Goal: Task Accomplishment & Management: Complete application form

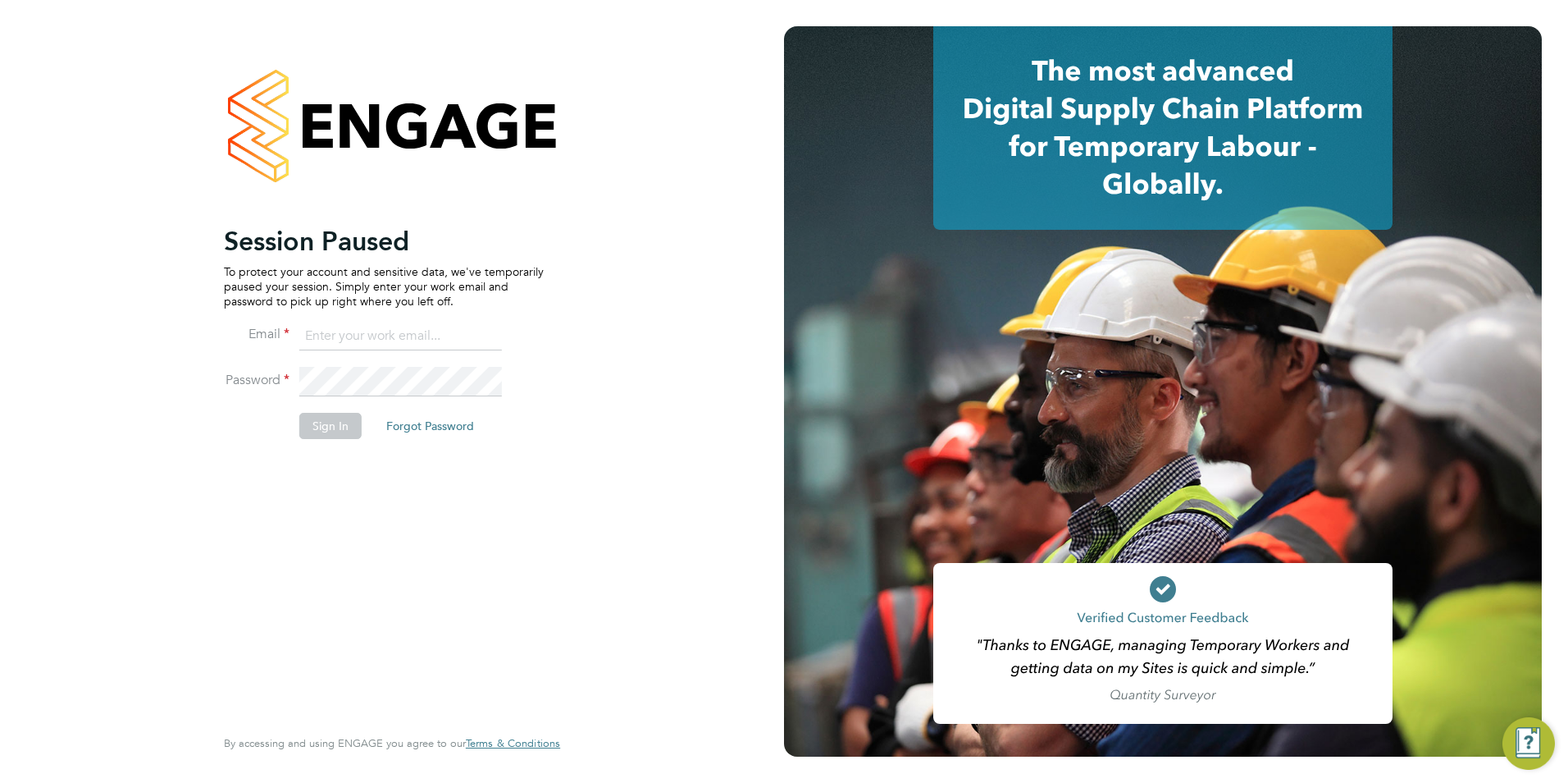
type input "billy.McNamara@regensolutions.co.uk"
click at [312, 426] on button "Sign In" at bounding box center [330, 425] width 62 height 26
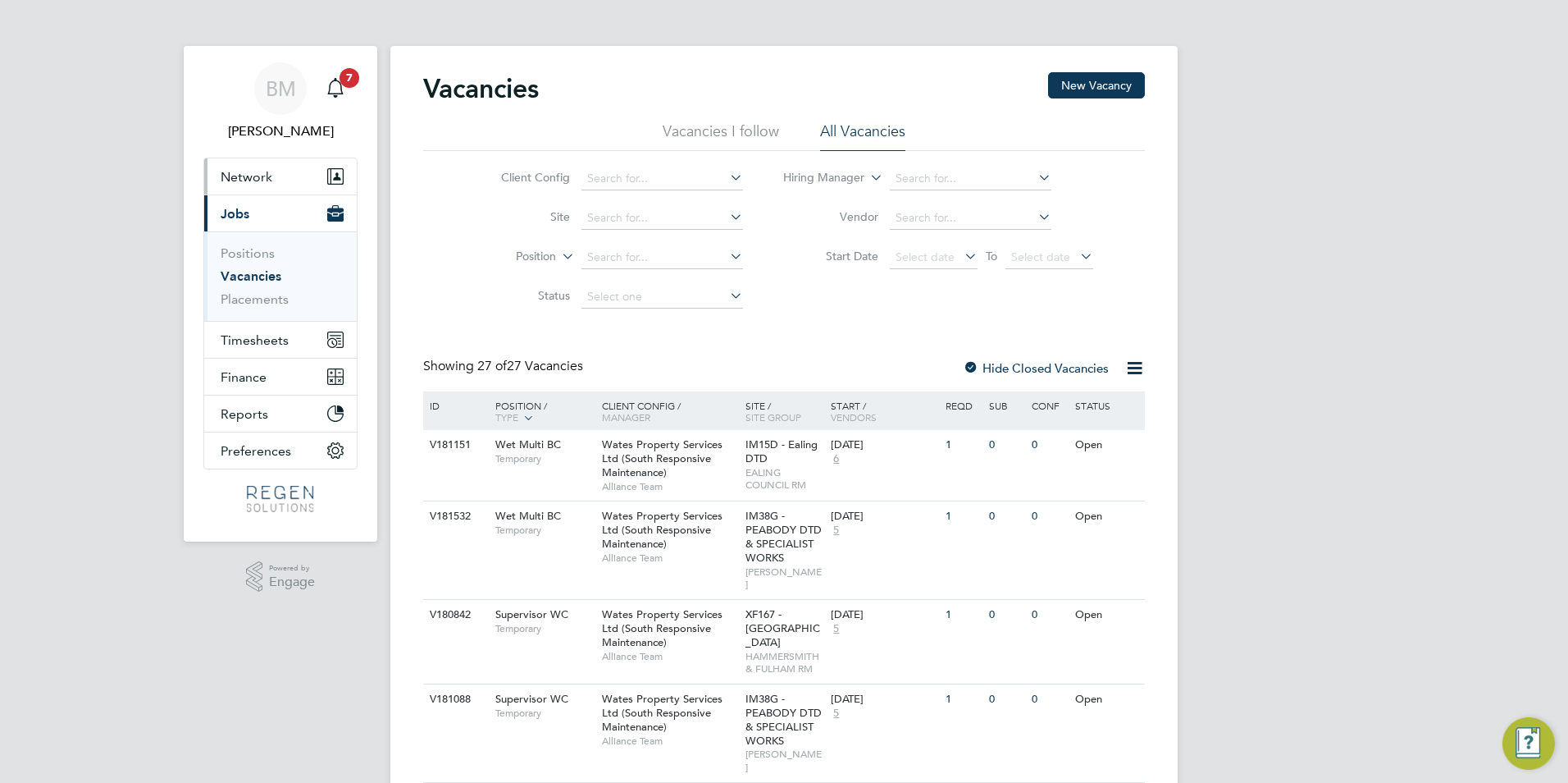
click at [257, 175] on span "Network" at bounding box center [247, 177] width 52 height 16
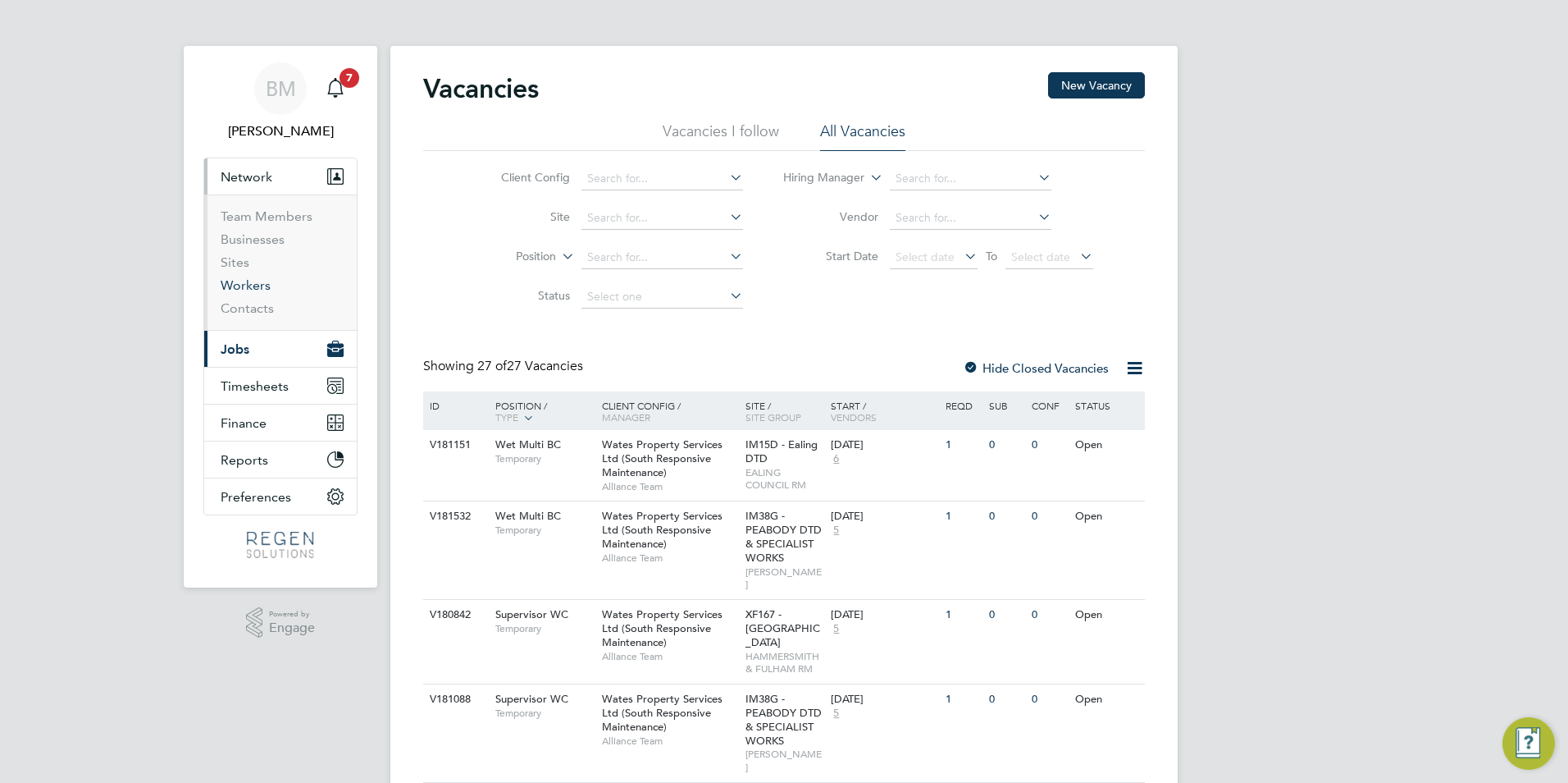
click at [260, 289] on link "Workers" at bounding box center [246, 285] width 50 height 16
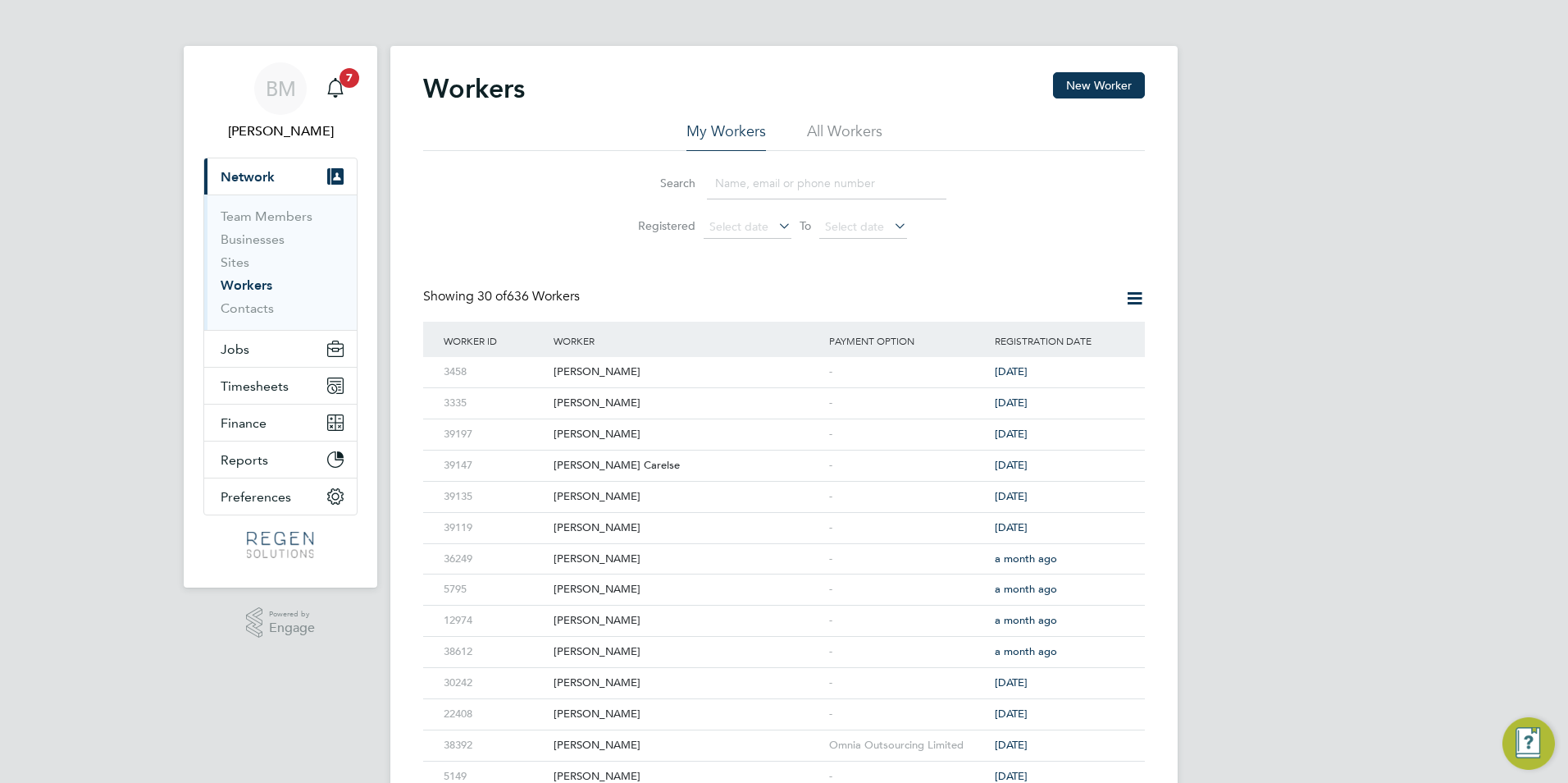
click at [731, 184] on input at bounding box center [827, 183] width 240 height 32
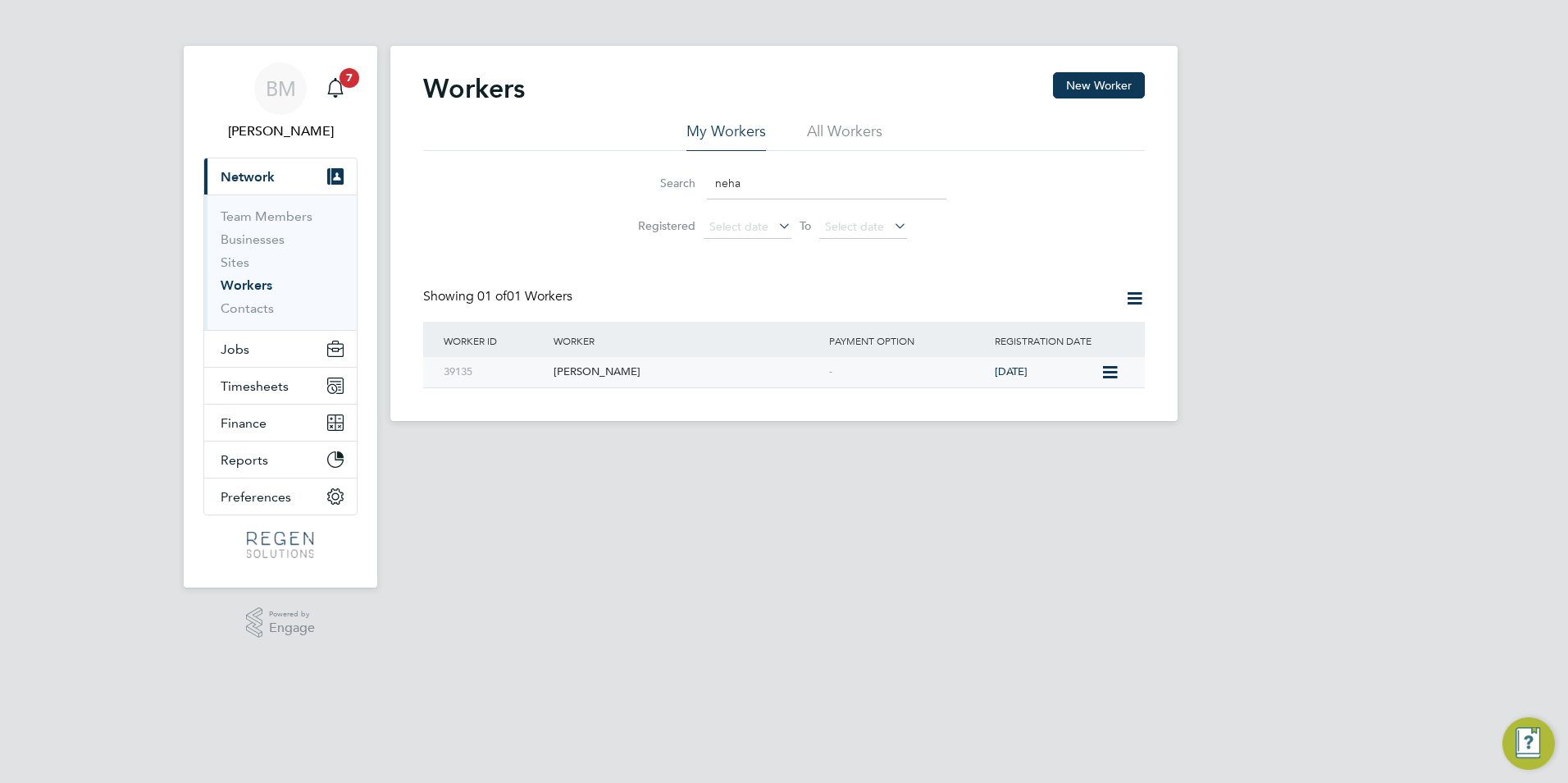
type input "neha"
click at [1105, 370] on icon at bounding box center [1108, 373] width 17 height 20
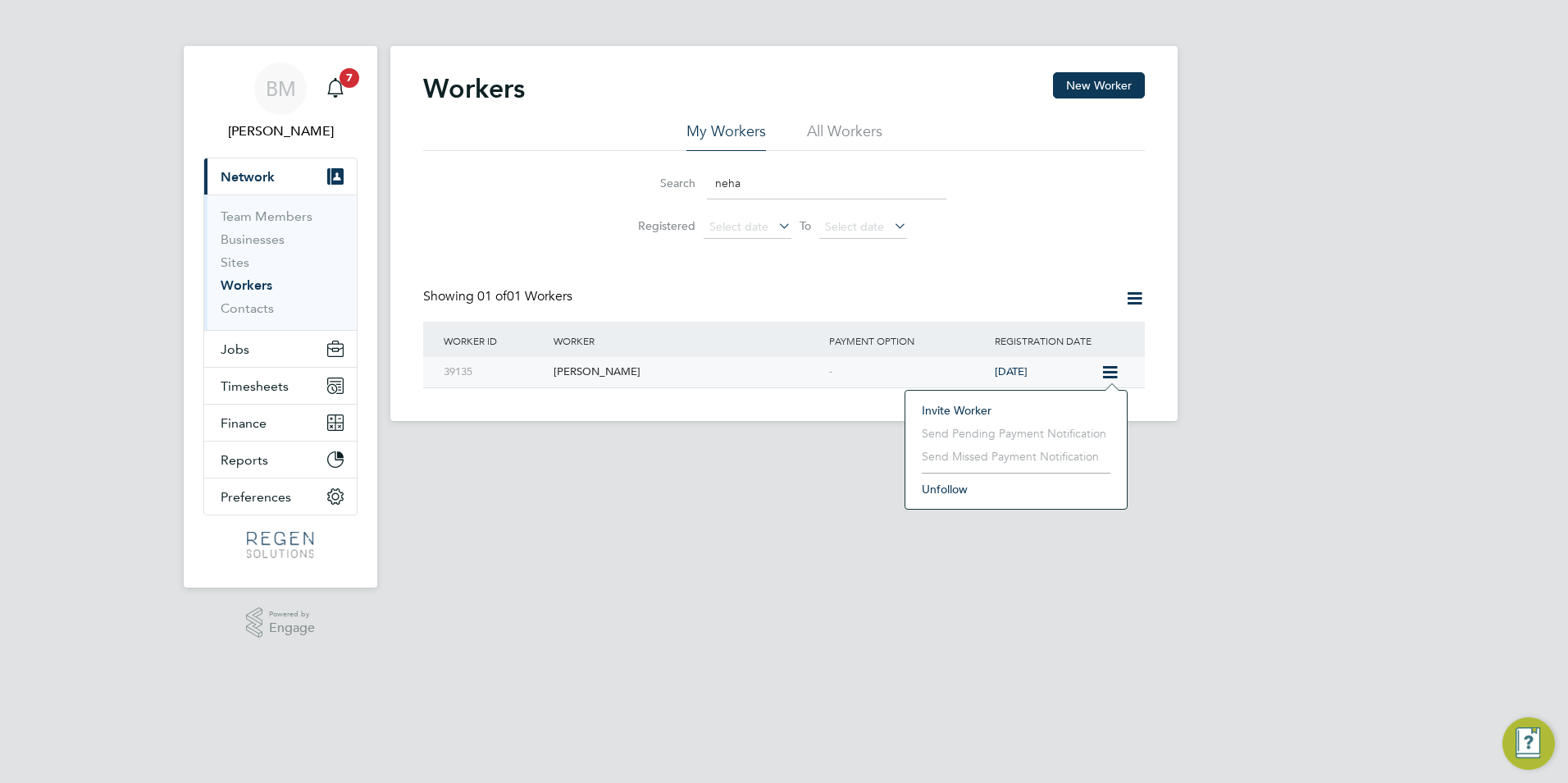
click at [600, 366] on div "Neha Halai" at bounding box center [687, 372] width 275 height 31
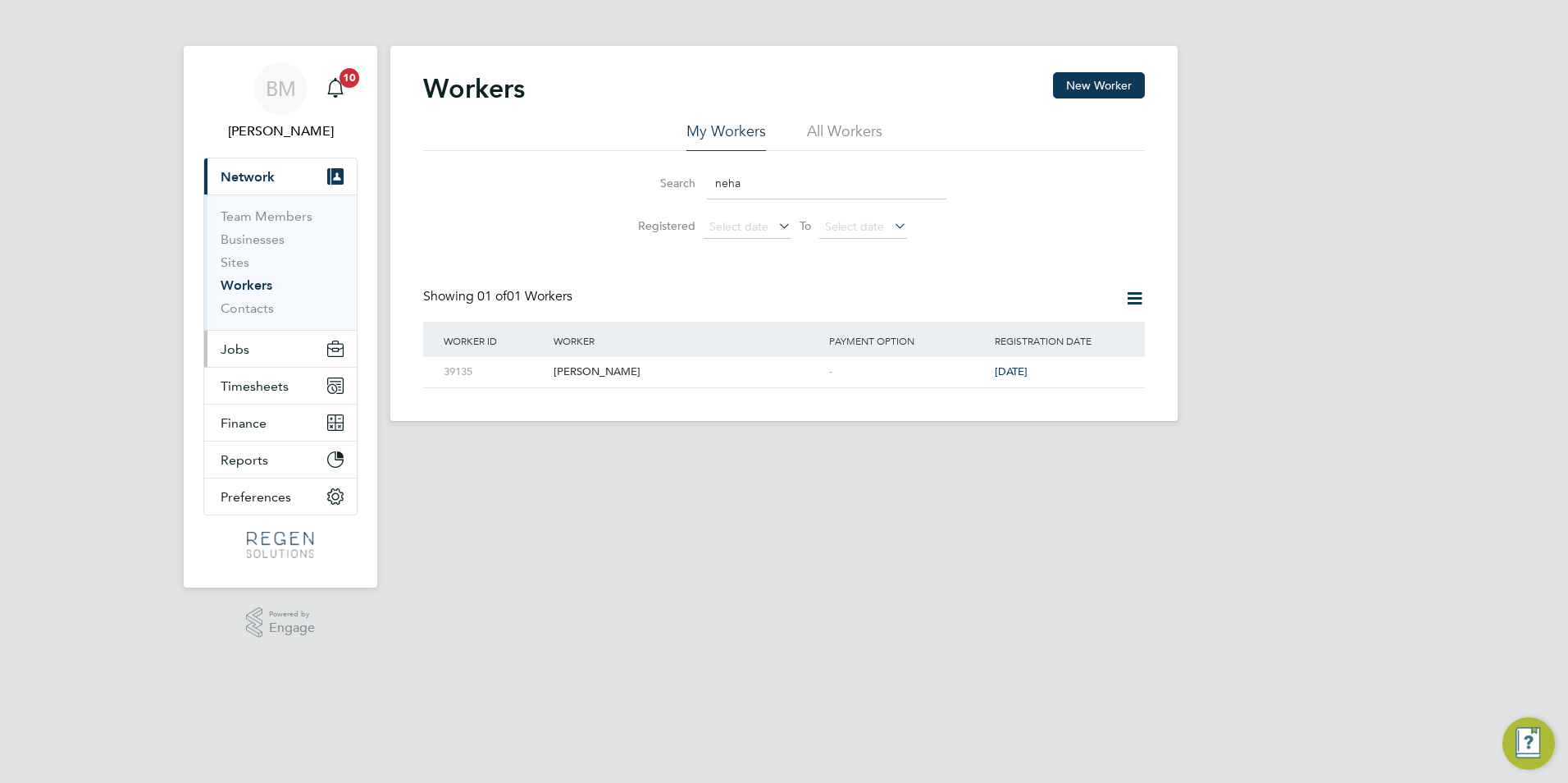
click at [244, 350] on span "Jobs" at bounding box center [235, 349] width 29 height 16
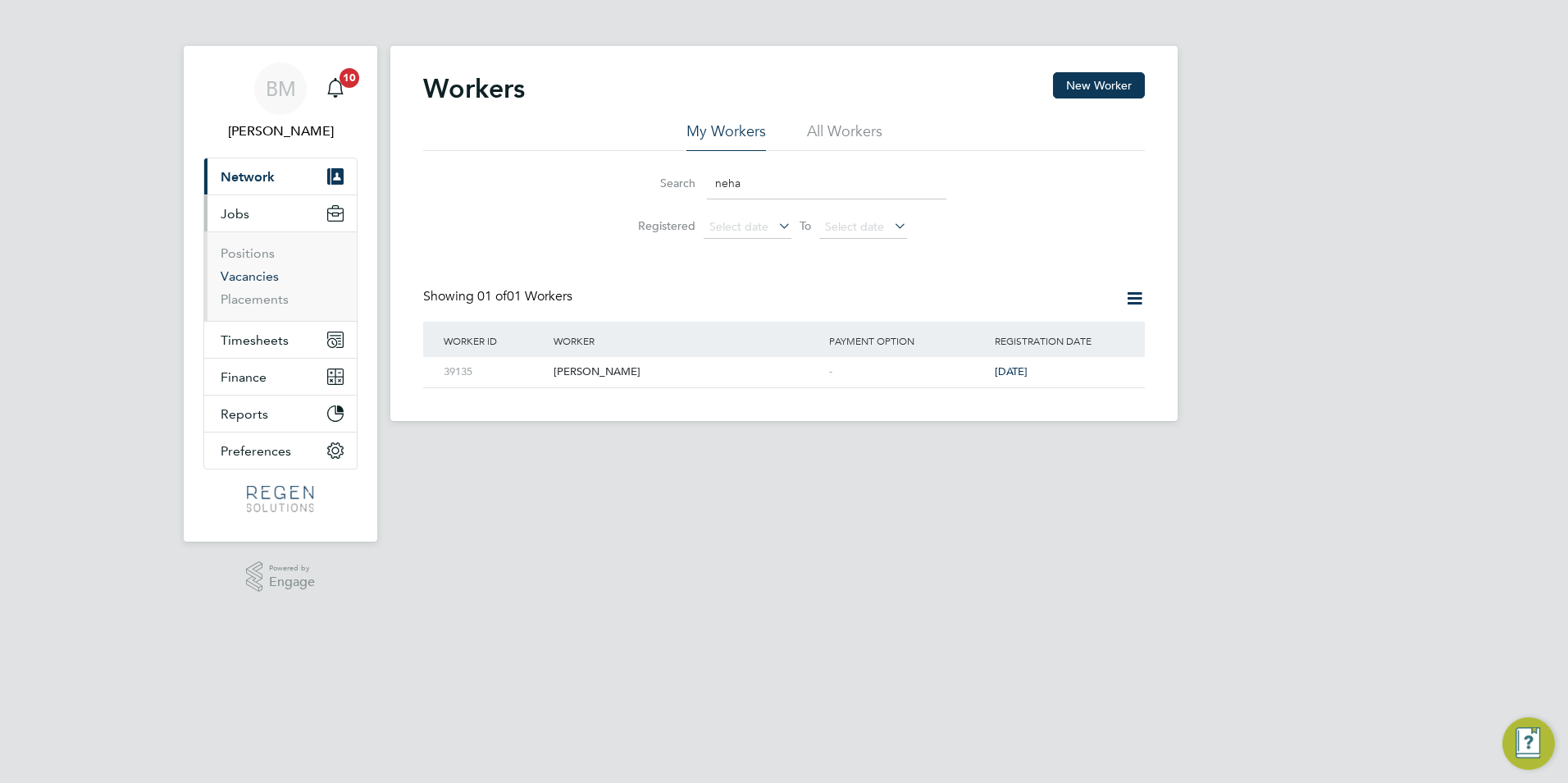
click at [258, 270] on link "Vacancies" at bounding box center [250, 277] width 58 height 16
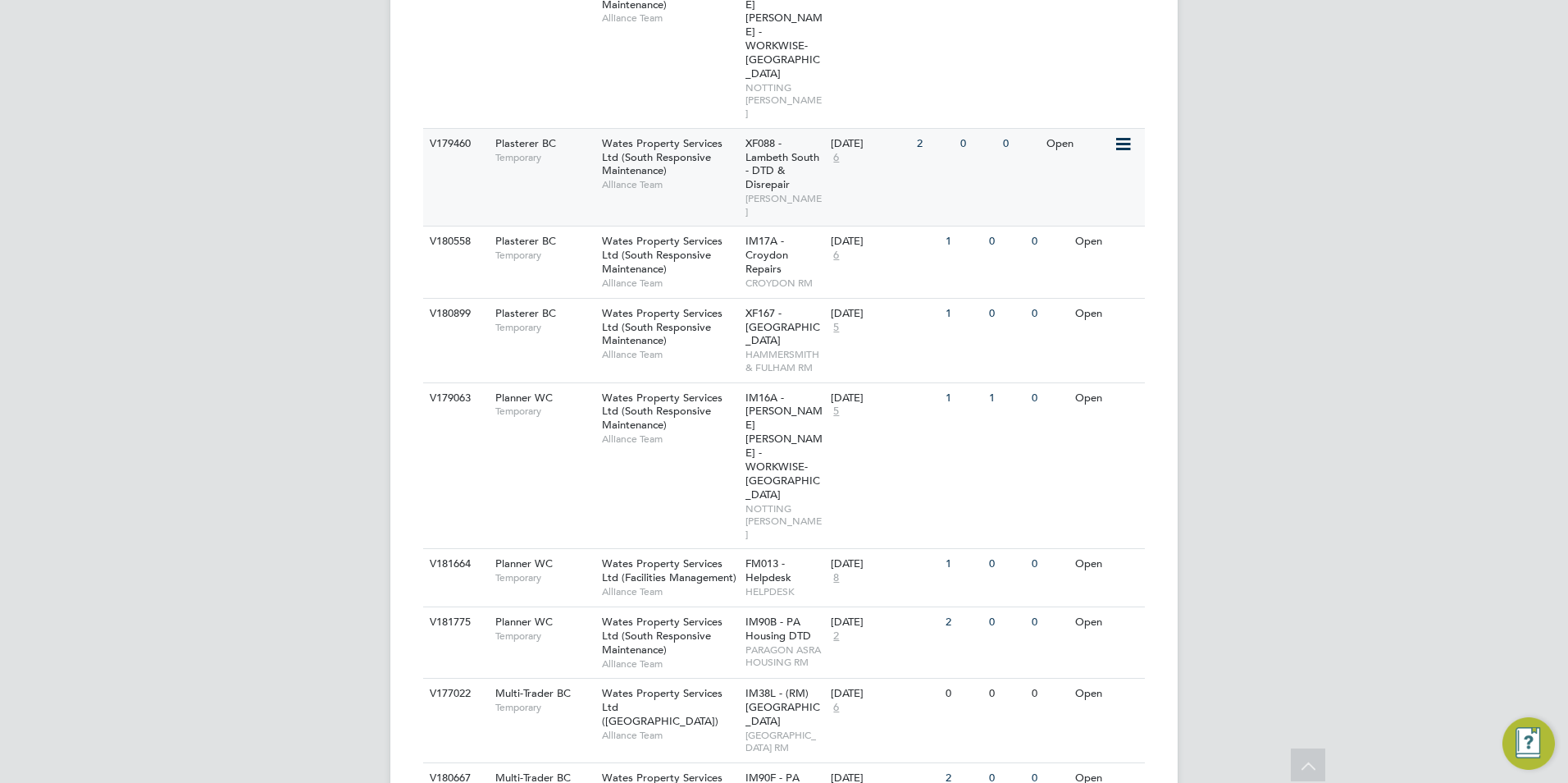
scroll to position [1228, 0]
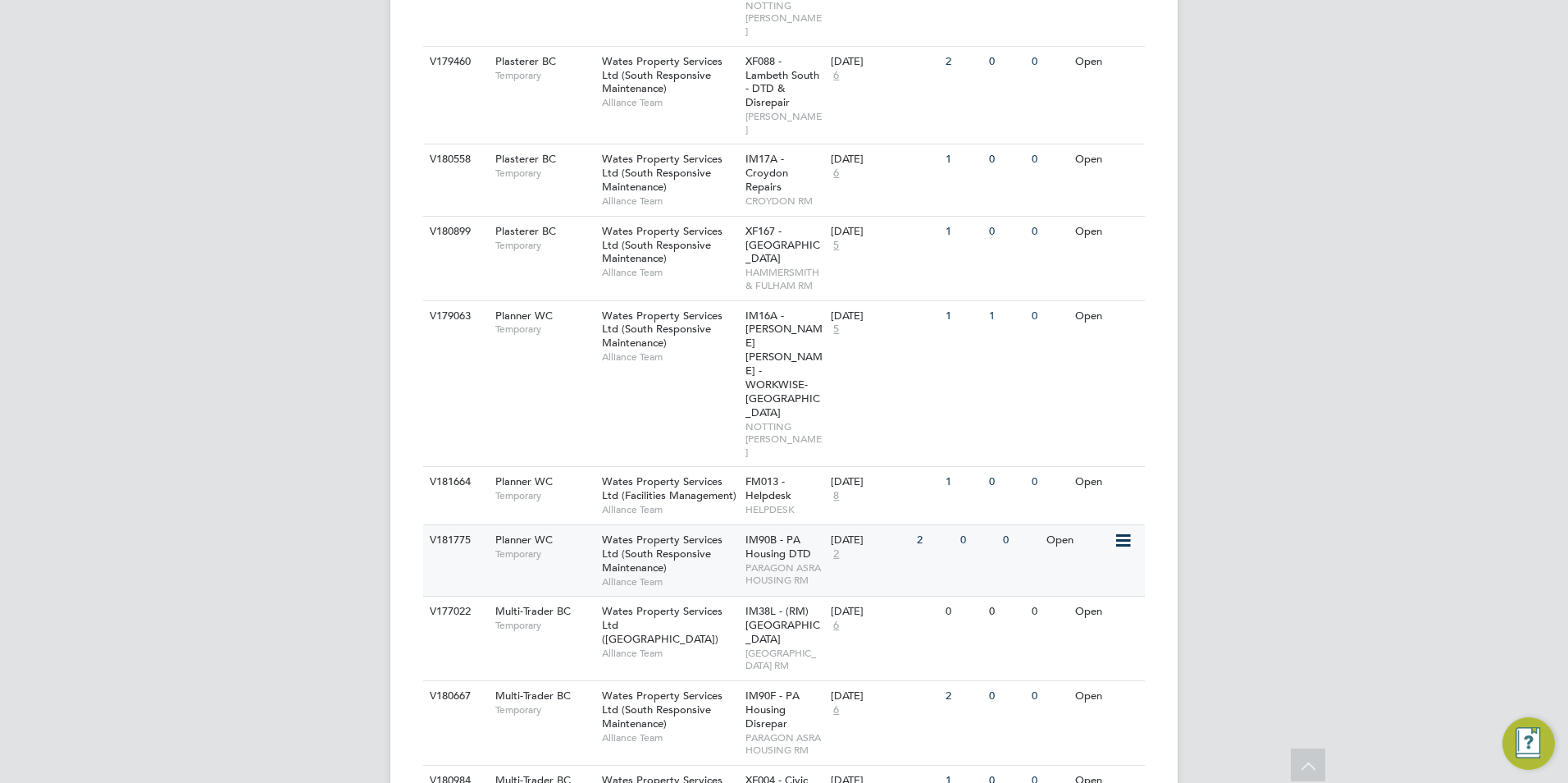
click at [533, 525] on div "Planner WC Temporary" at bounding box center [541, 546] width 115 height 43
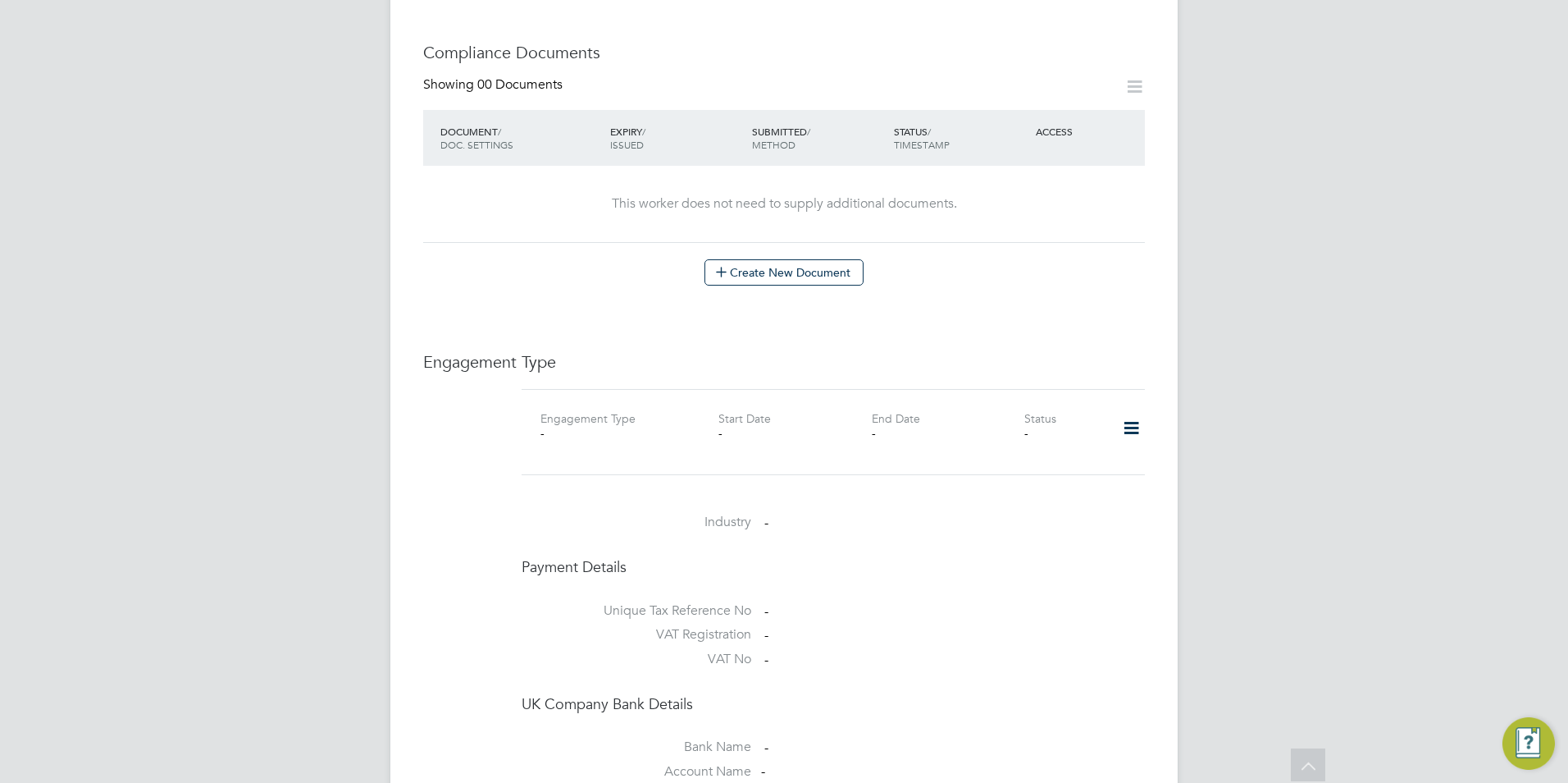
scroll to position [638, 0]
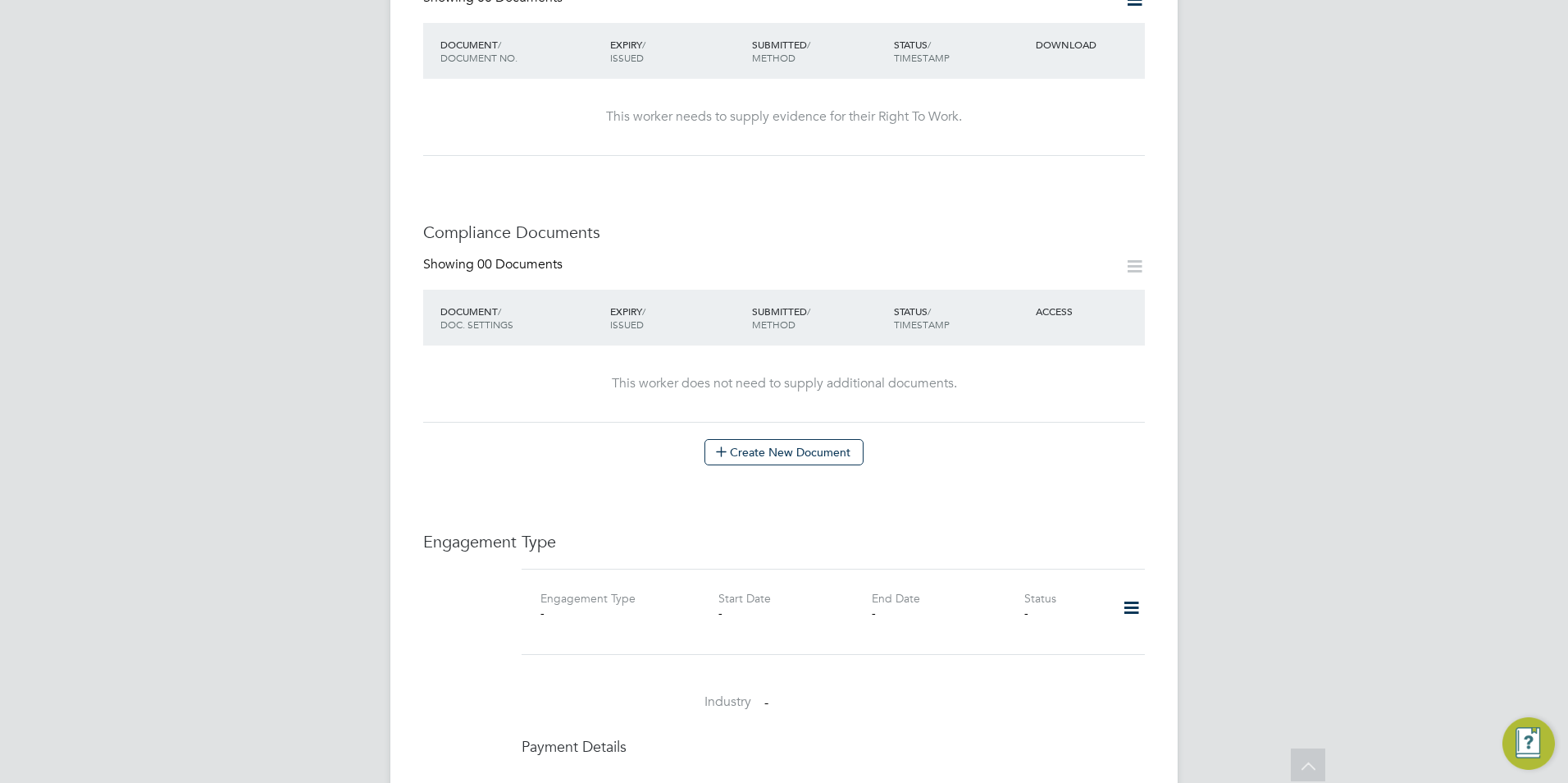
click at [1137, 589] on icon at bounding box center [1130, 608] width 29 height 38
click at [984, 662] on li "Add Engagement Type" at bounding box center [1047, 661] width 186 height 23
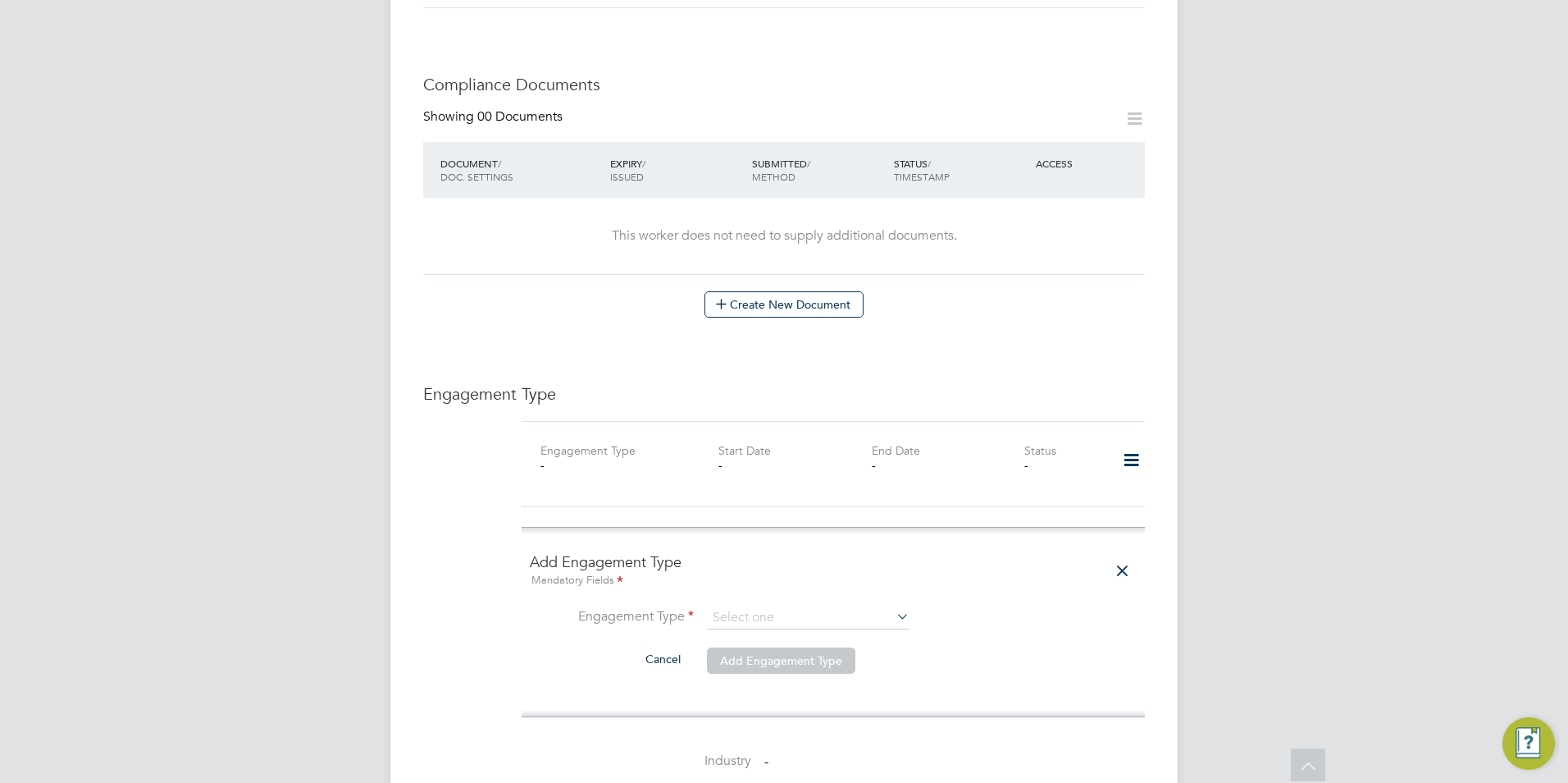
scroll to position [884, 0]
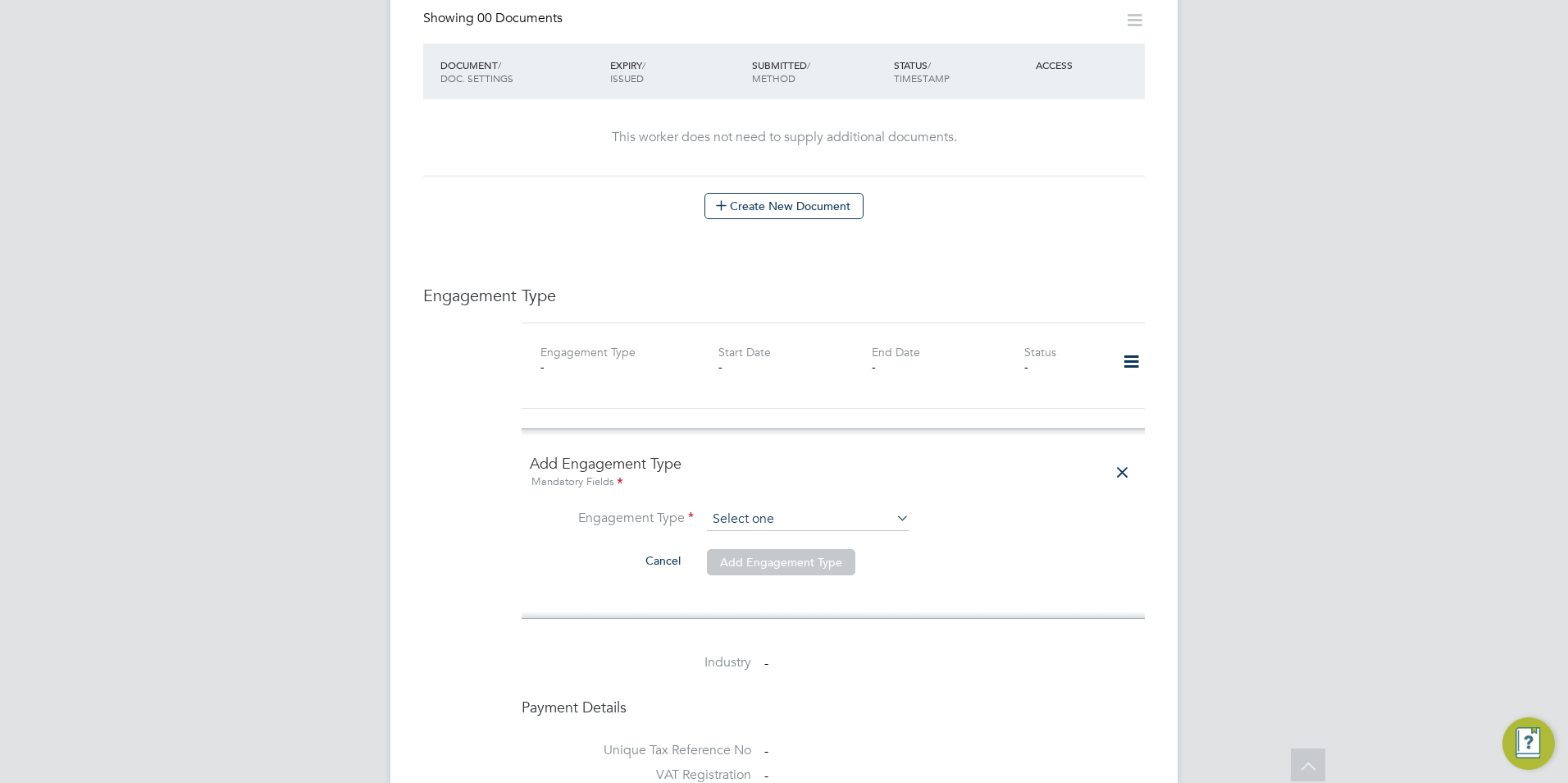
click at [736, 507] on input at bounding box center [808, 518] width 202 height 23
click at [769, 592] on li "Umbrella" at bounding box center [808, 598] width 204 height 24
type input "Umbrella"
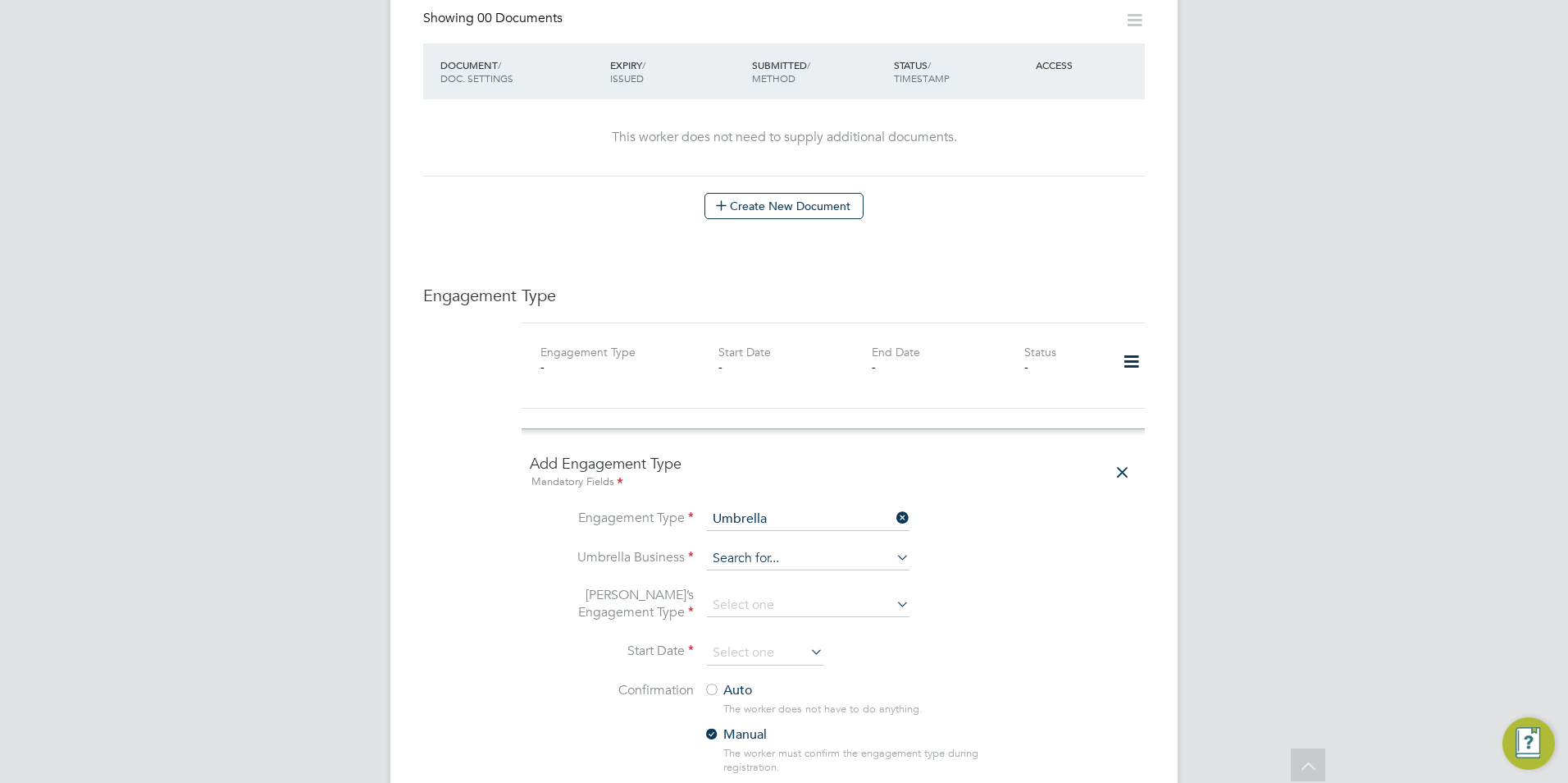
click at [749, 547] on input at bounding box center [808, 558] width 202 height 23
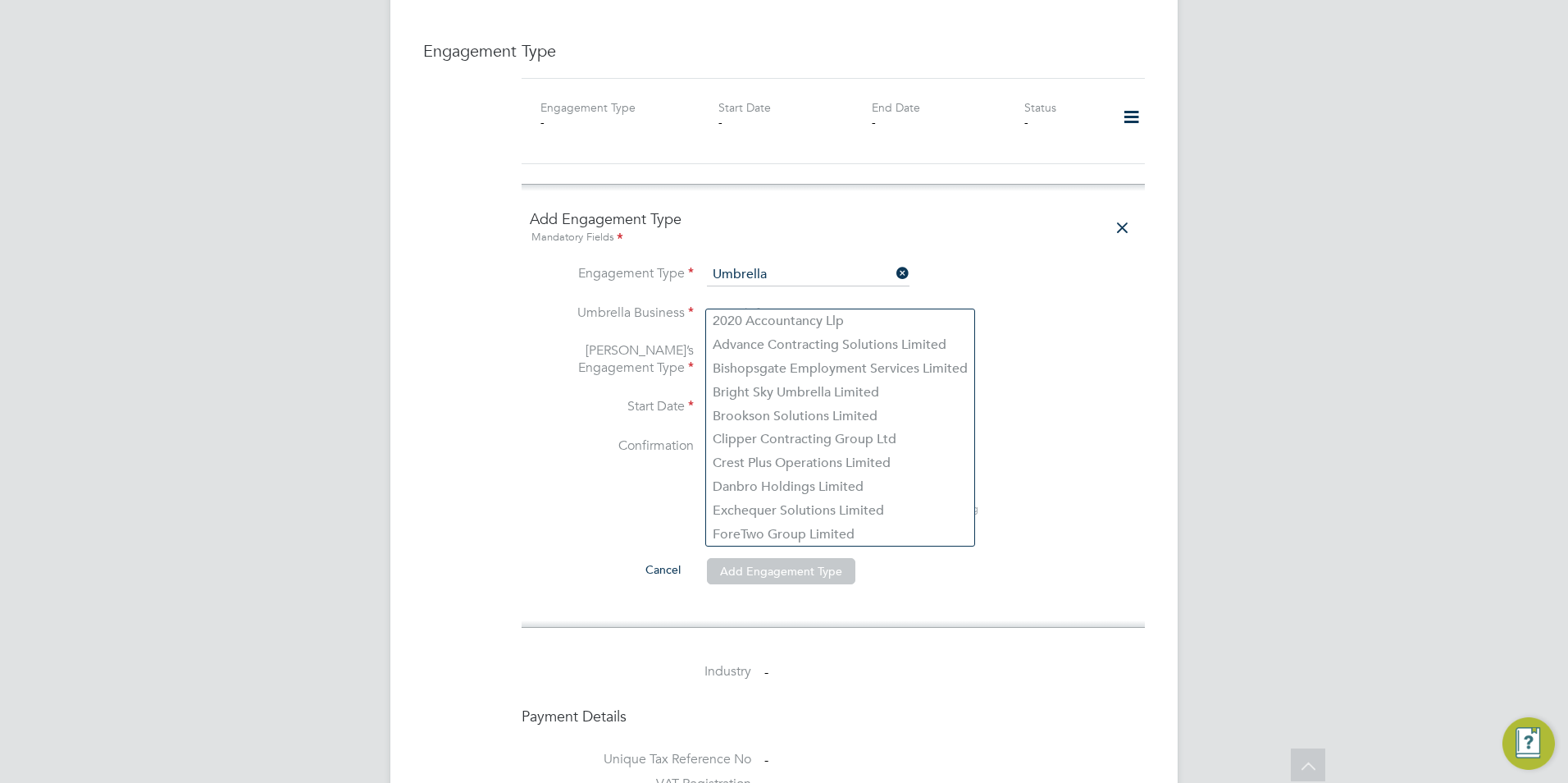
scroll to position [1131, 0]
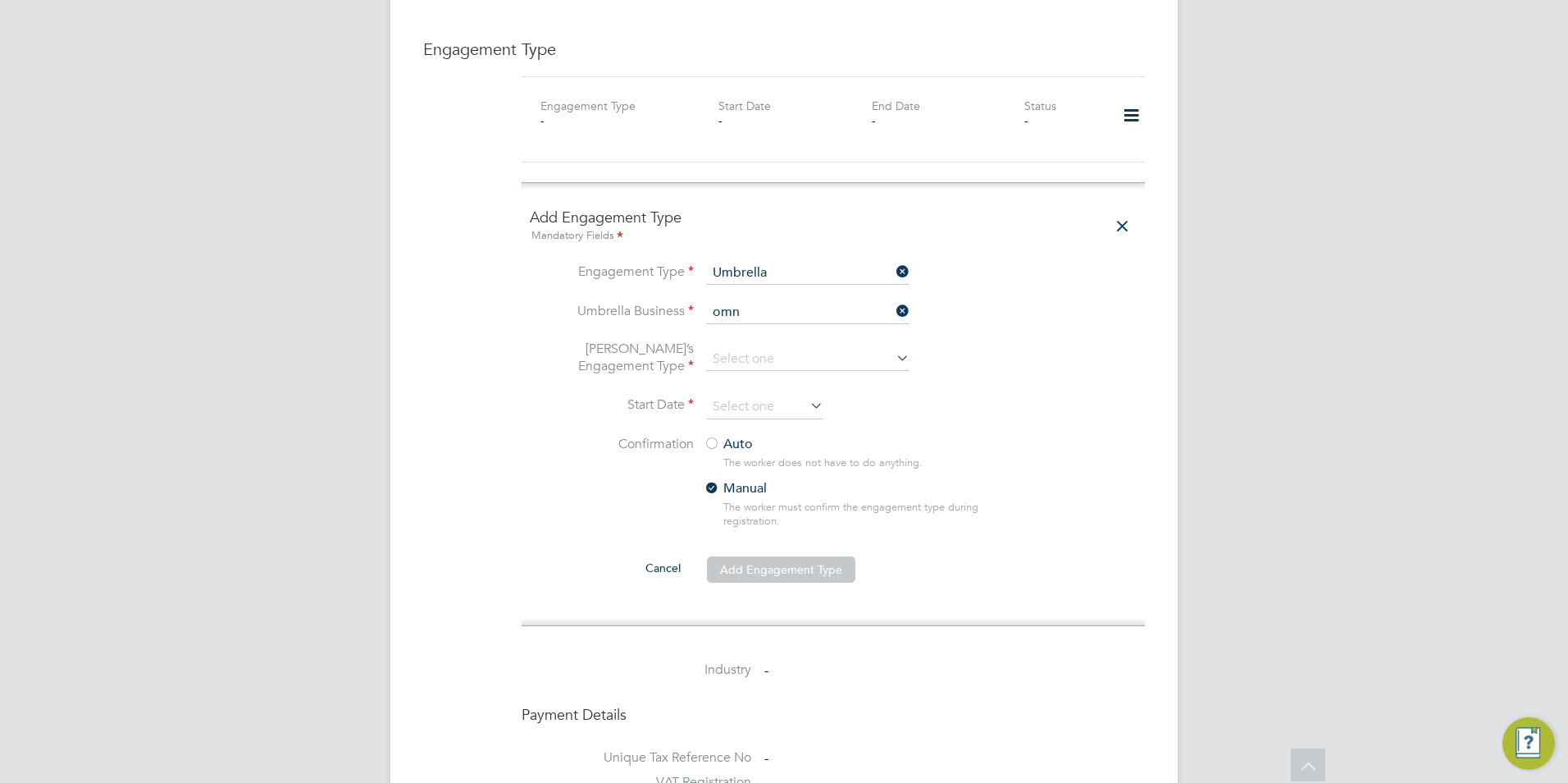
click at [775, 321] on li "Omn ia Outsourcing Limited" at bounding box center [808, 319] width 204 height 24
type input "Omnia Outsourcing Limited"
click at [738, 348] on input at bounding box center [808, 359] width 202 height 23
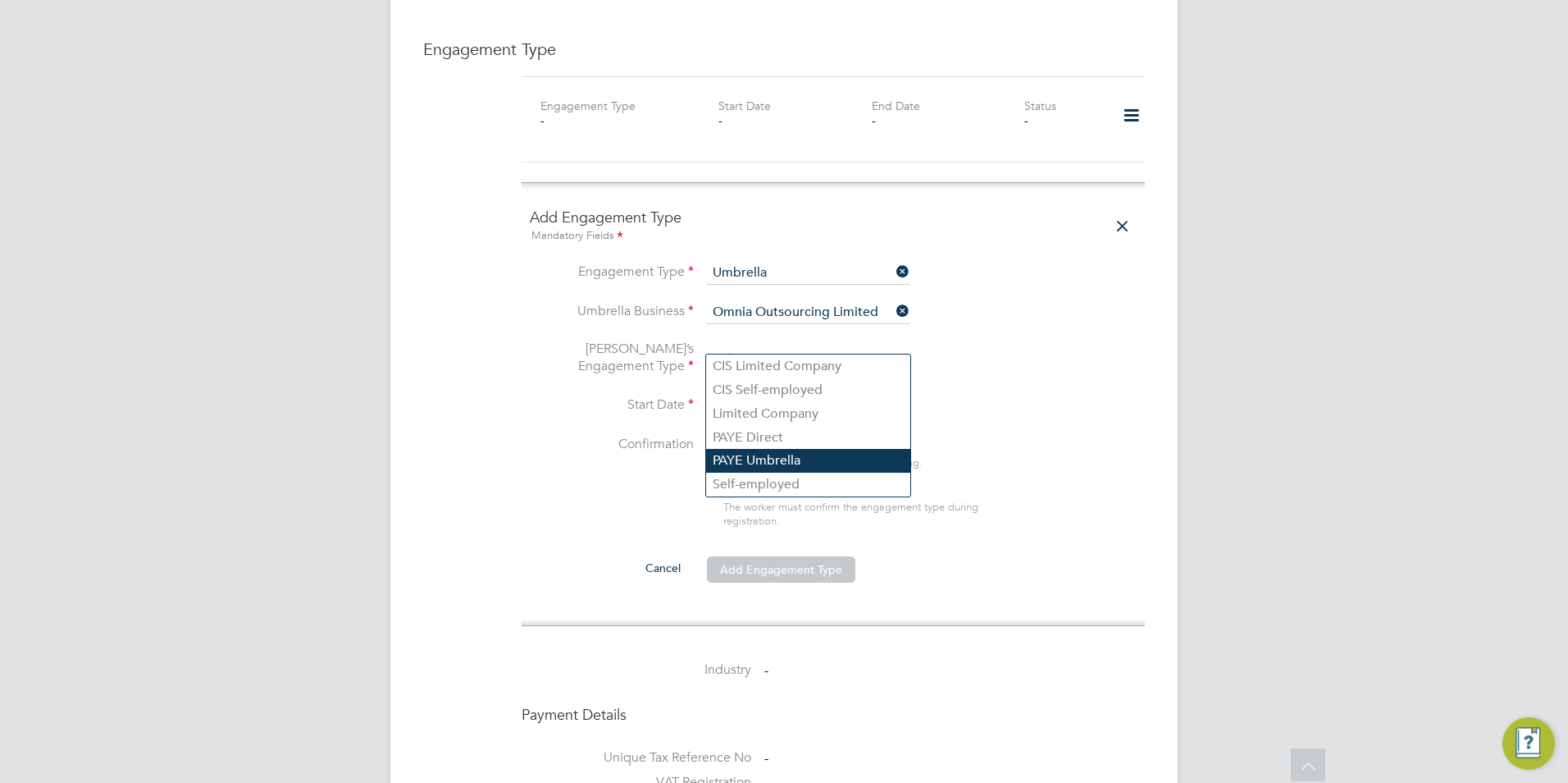
click at [773, 455] on li "PAYE Umbrella" at bounding box center [808, 461] width 204 height 24
type input "PAYE Umbrella"
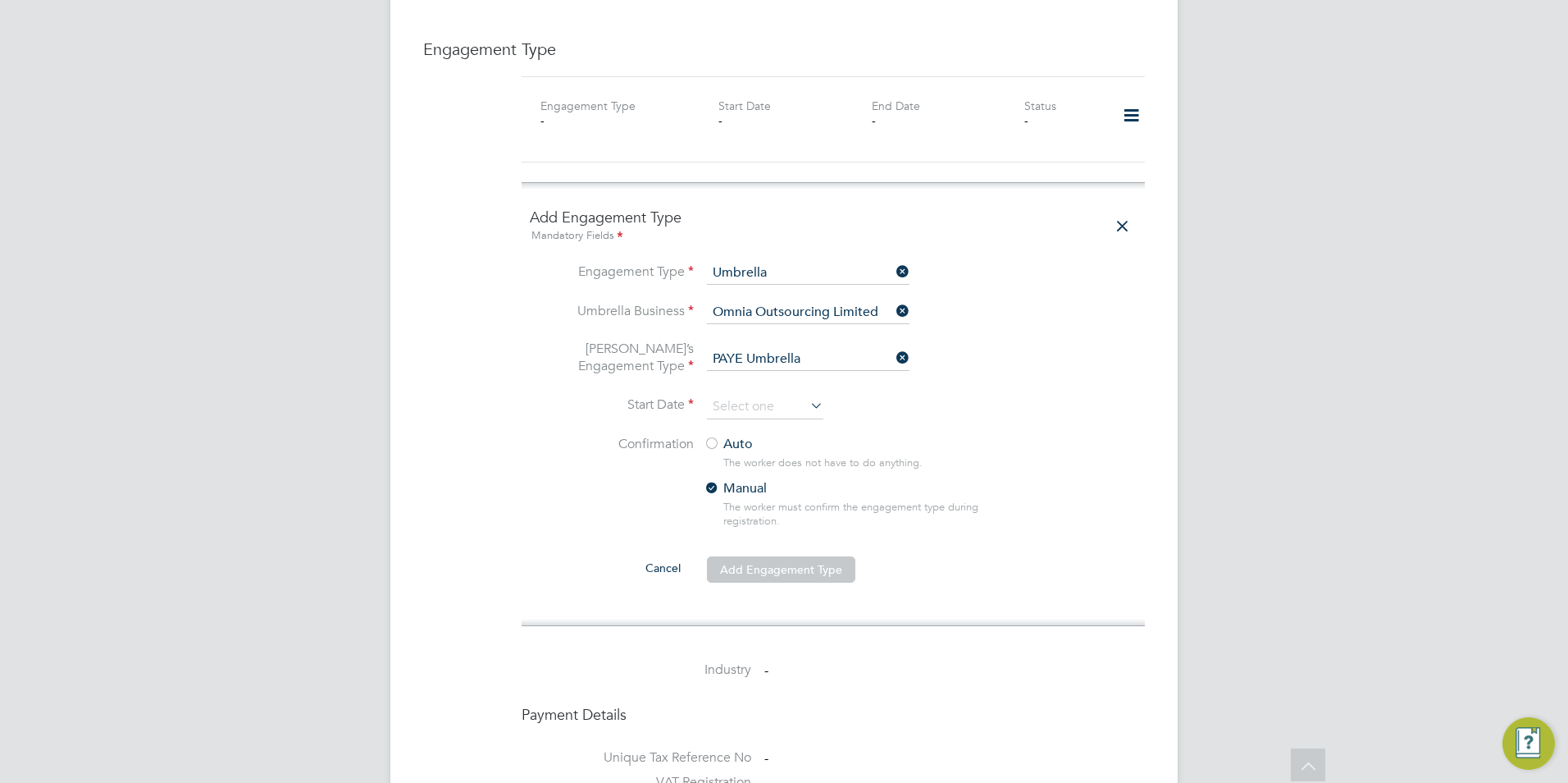
click at [717, 438] on div "Auto The worker does not have to do anything. Manual The worker must confirm th…" at bounding box center [857, 487] width 307 height 102
click at [712, 436] on div at bounding box center [711, 444] width 17 height 17
click at [726, 395] on input at bounding box center [766, 406] width 117 height 25
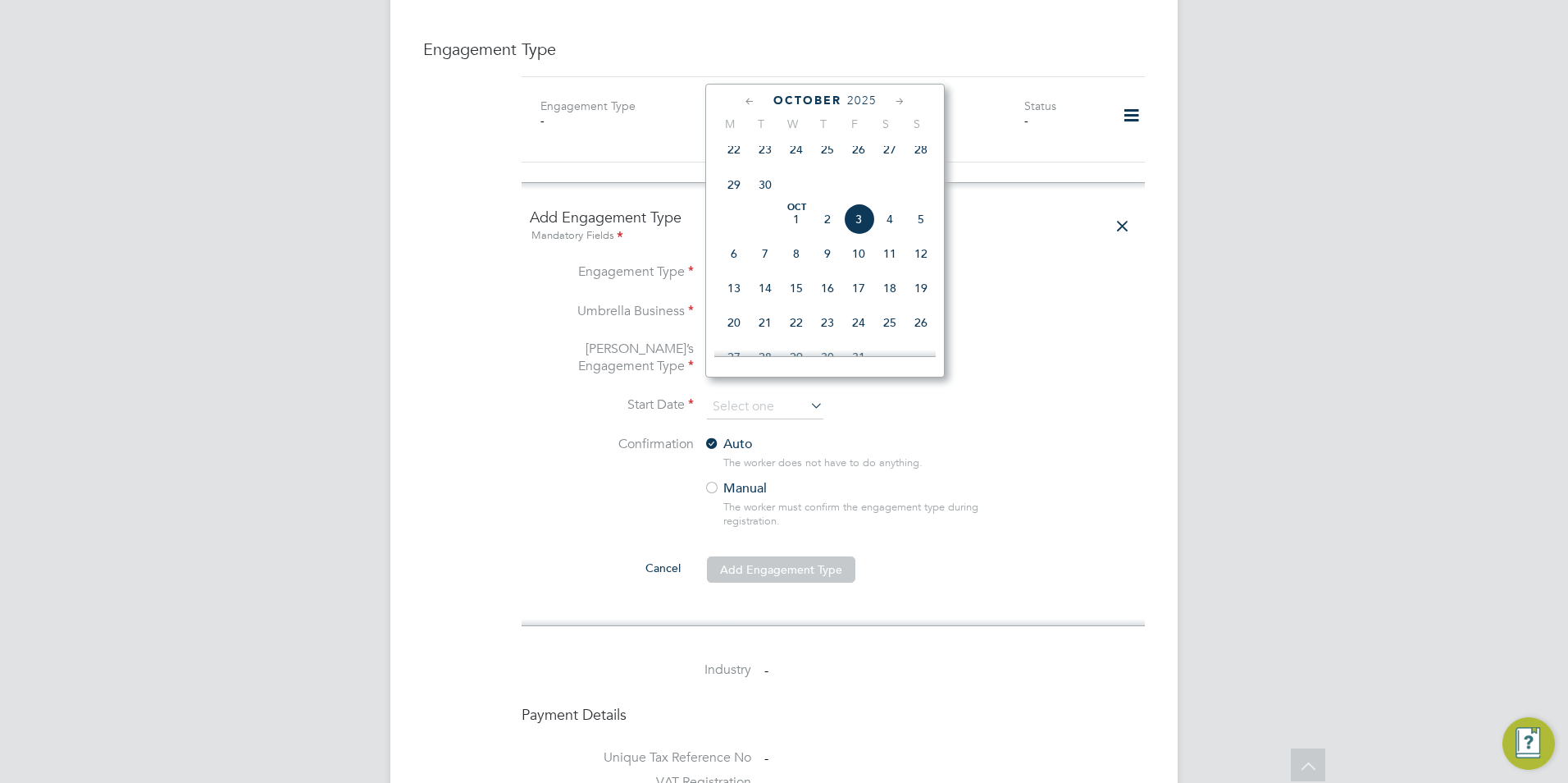
click at [736, 196] on span "29" at bounding box center [733, 184] width 31 height 31
type input "29 Sep 2025"
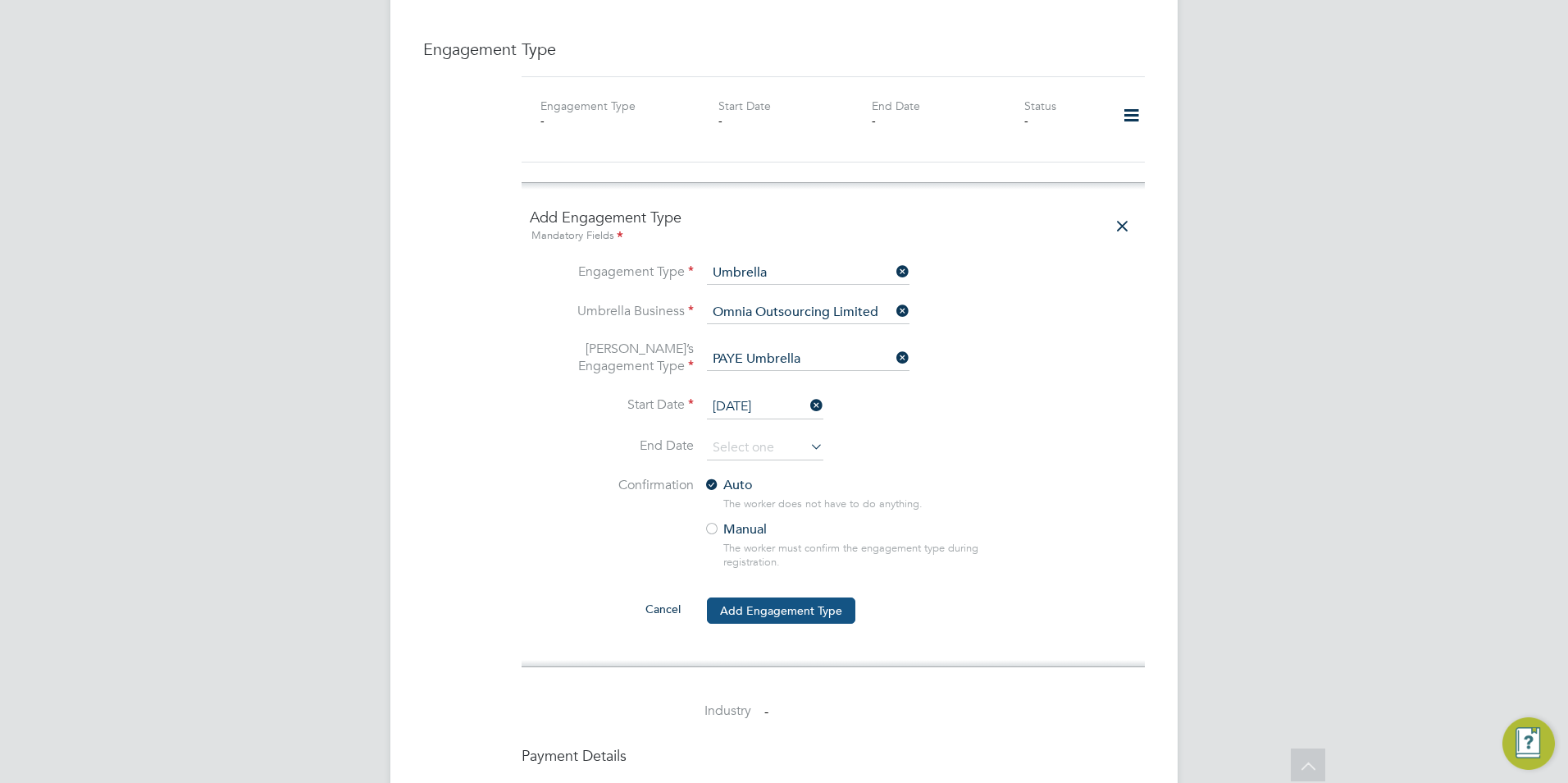
click at [771, 598] on button "Add Engagement Type" at bounding box center [782, 611] width 149 height 26
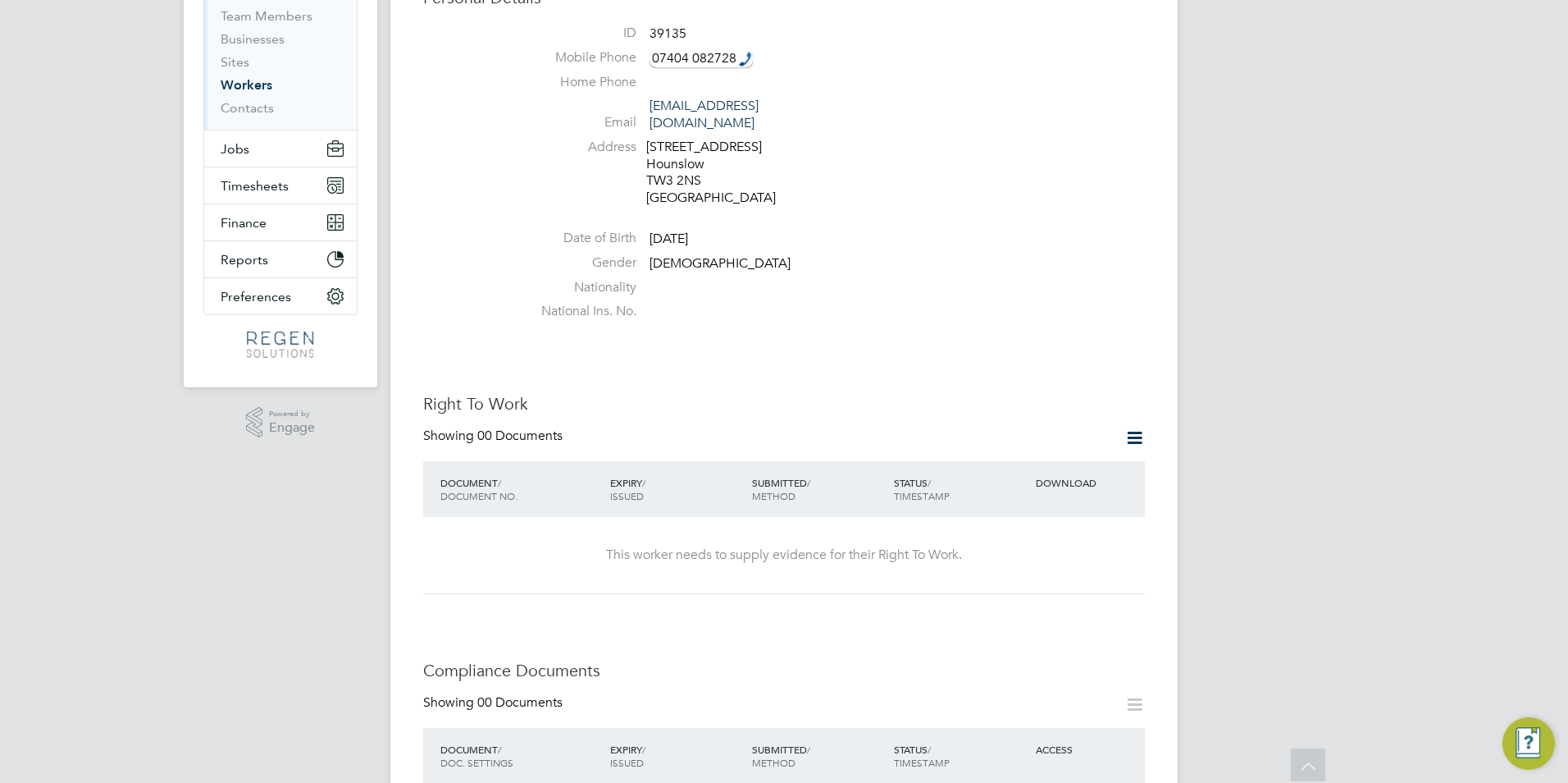
scroll to position [64, 0]
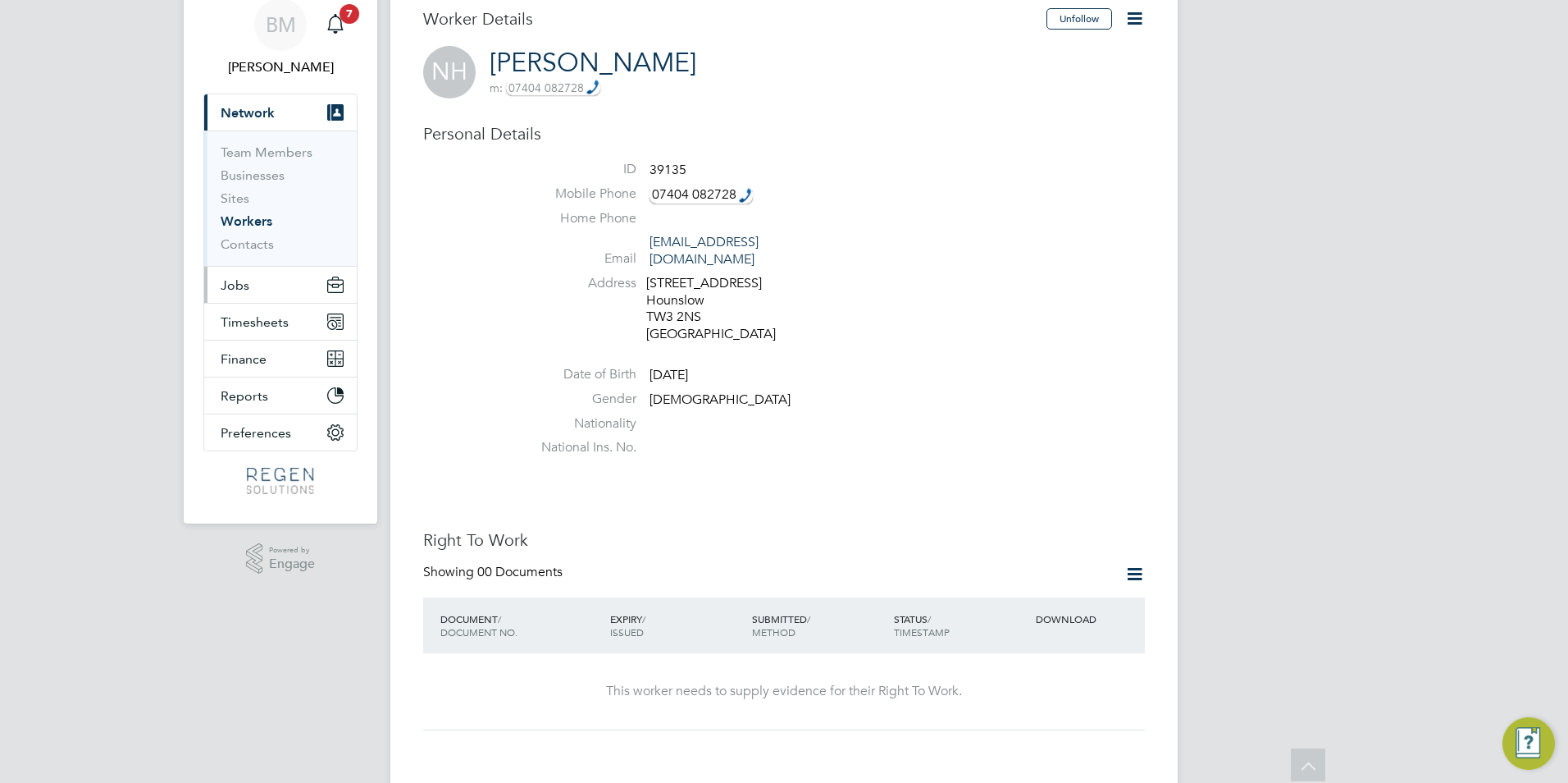
click at [227, 280] on span "Jobs" at bounding box center [235, 285] width 29 height 16
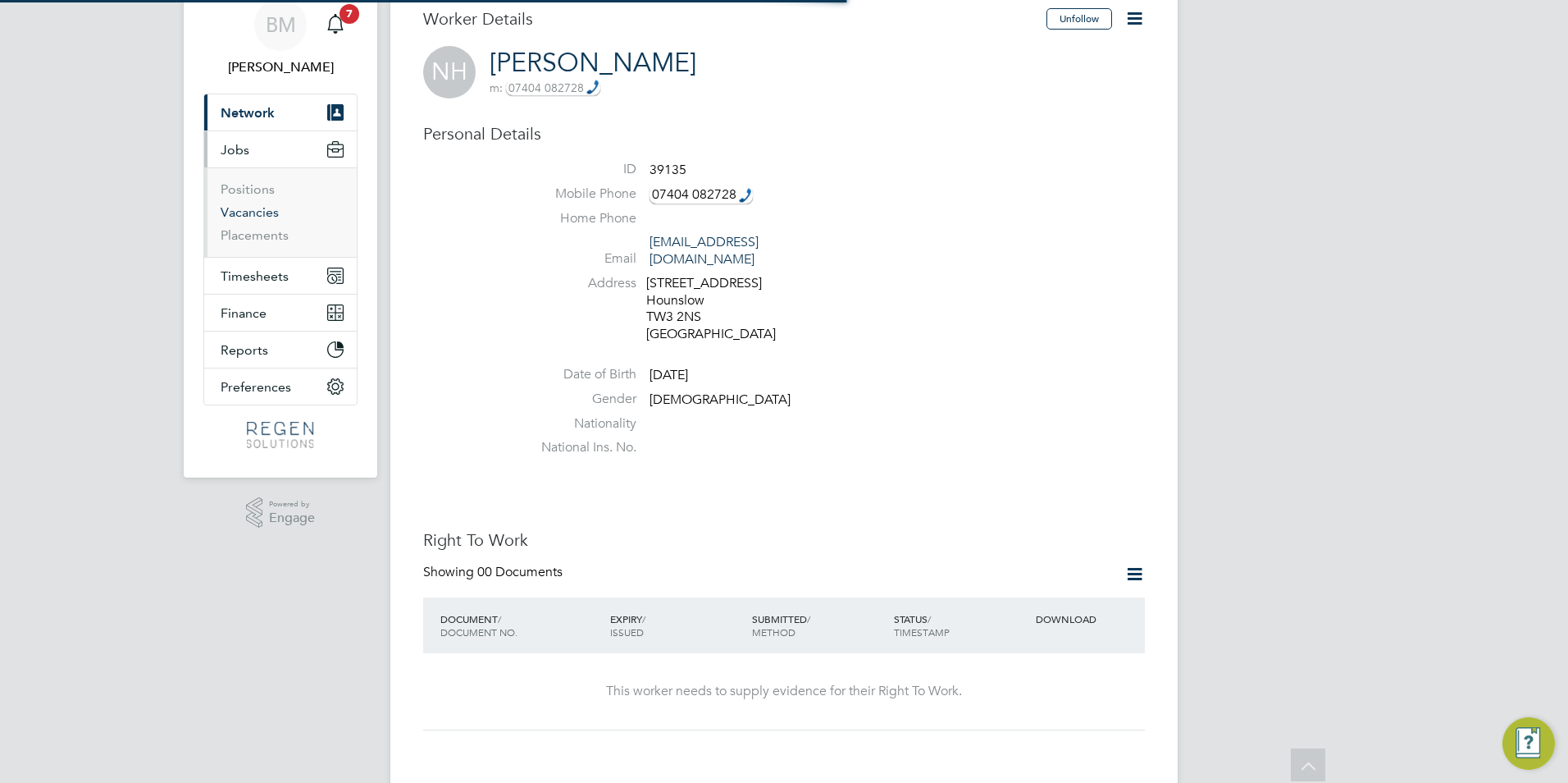
click at [245, 205] on link "Vacancies" at bounding box center [250, 212] width 58 height 16
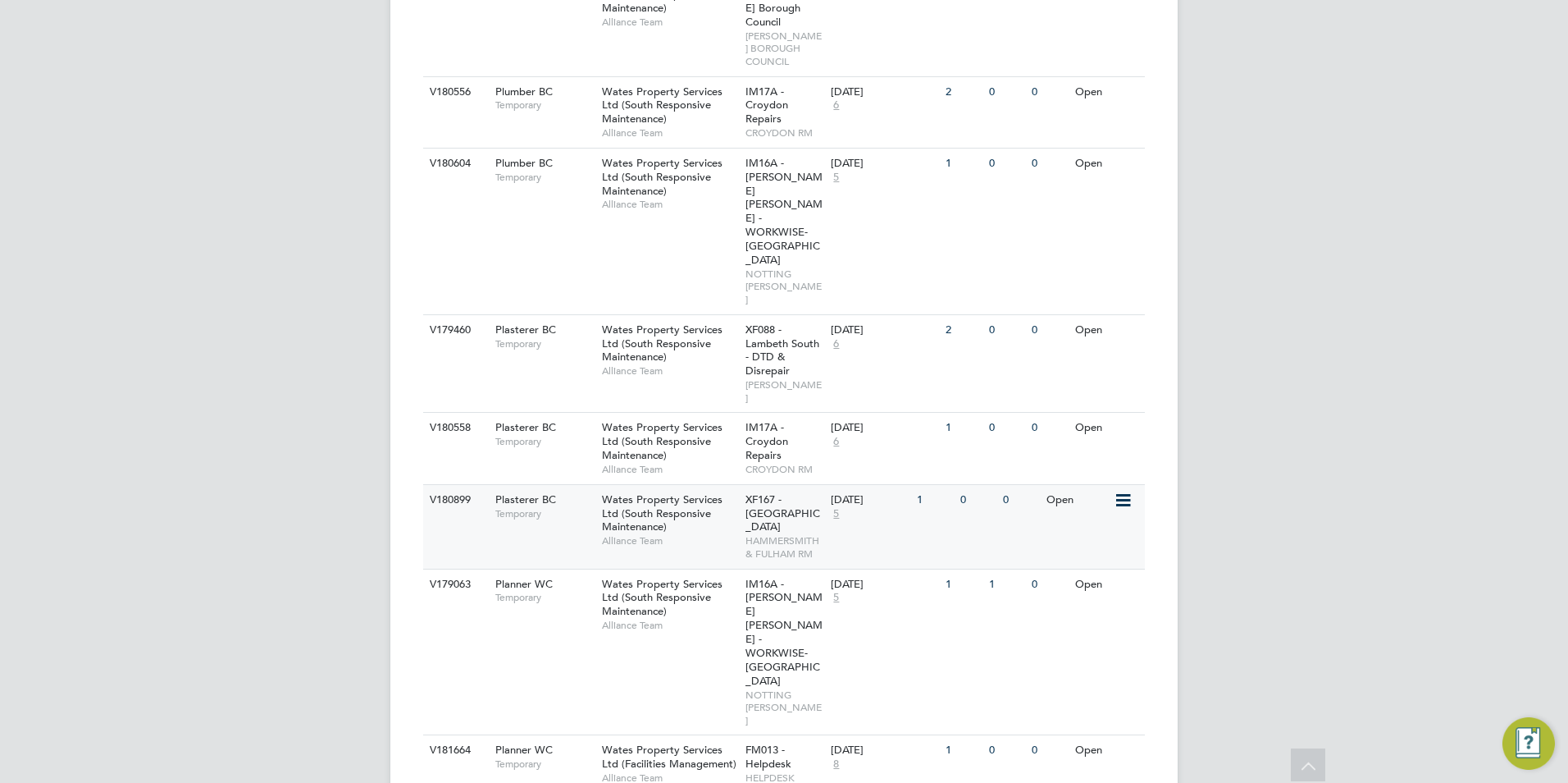
scroll to position [988, 0]
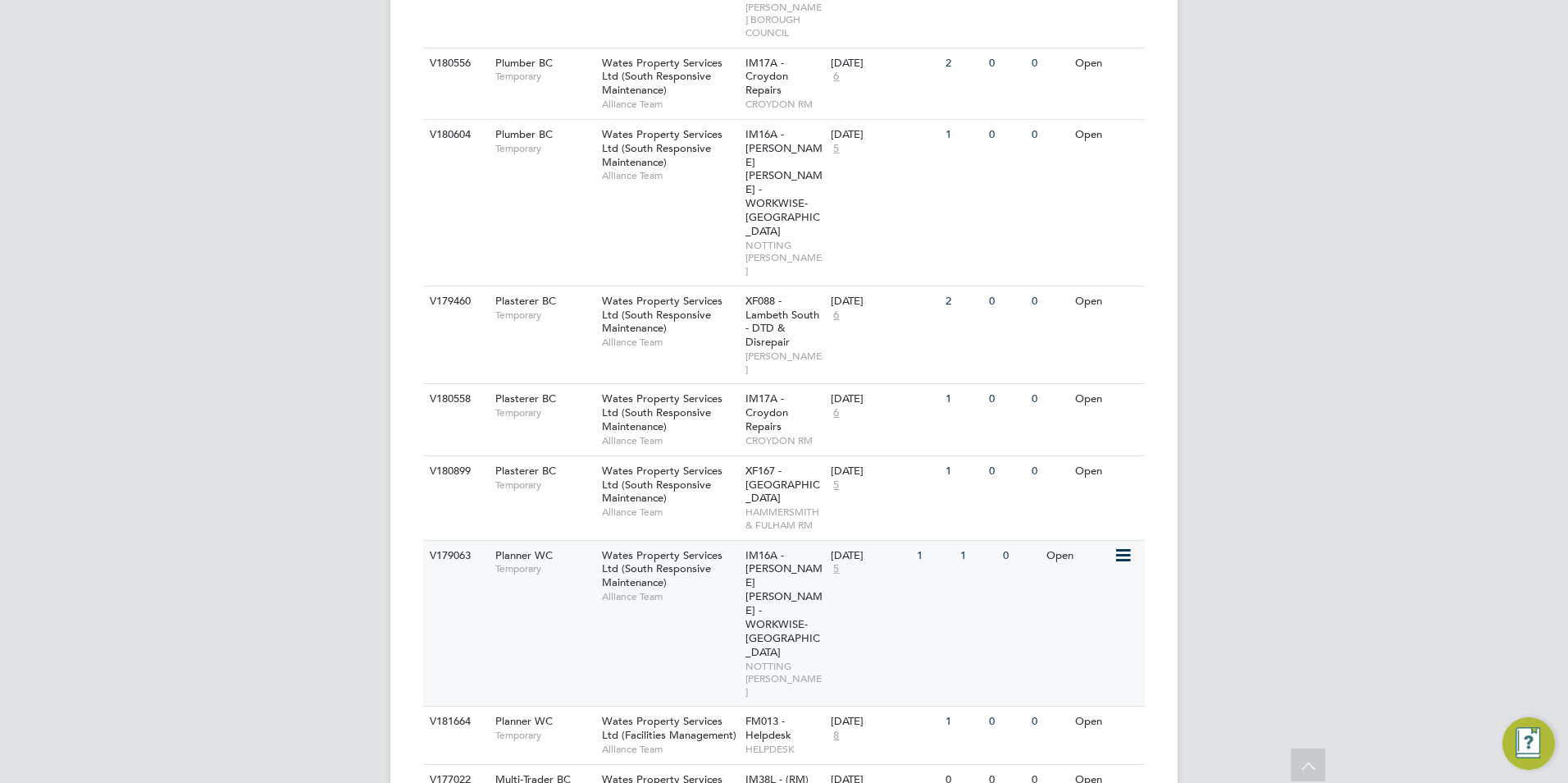
click at [550, 540] on div "V179063 Planner WC Temporary Wates Property Services Ltd (South Responsive Main…" at bounding box center [784, 623] width 721 height 167
click at [555, 707] on div "Planner WC Temporary" at bounding box center [541, 727] width 115 height 43
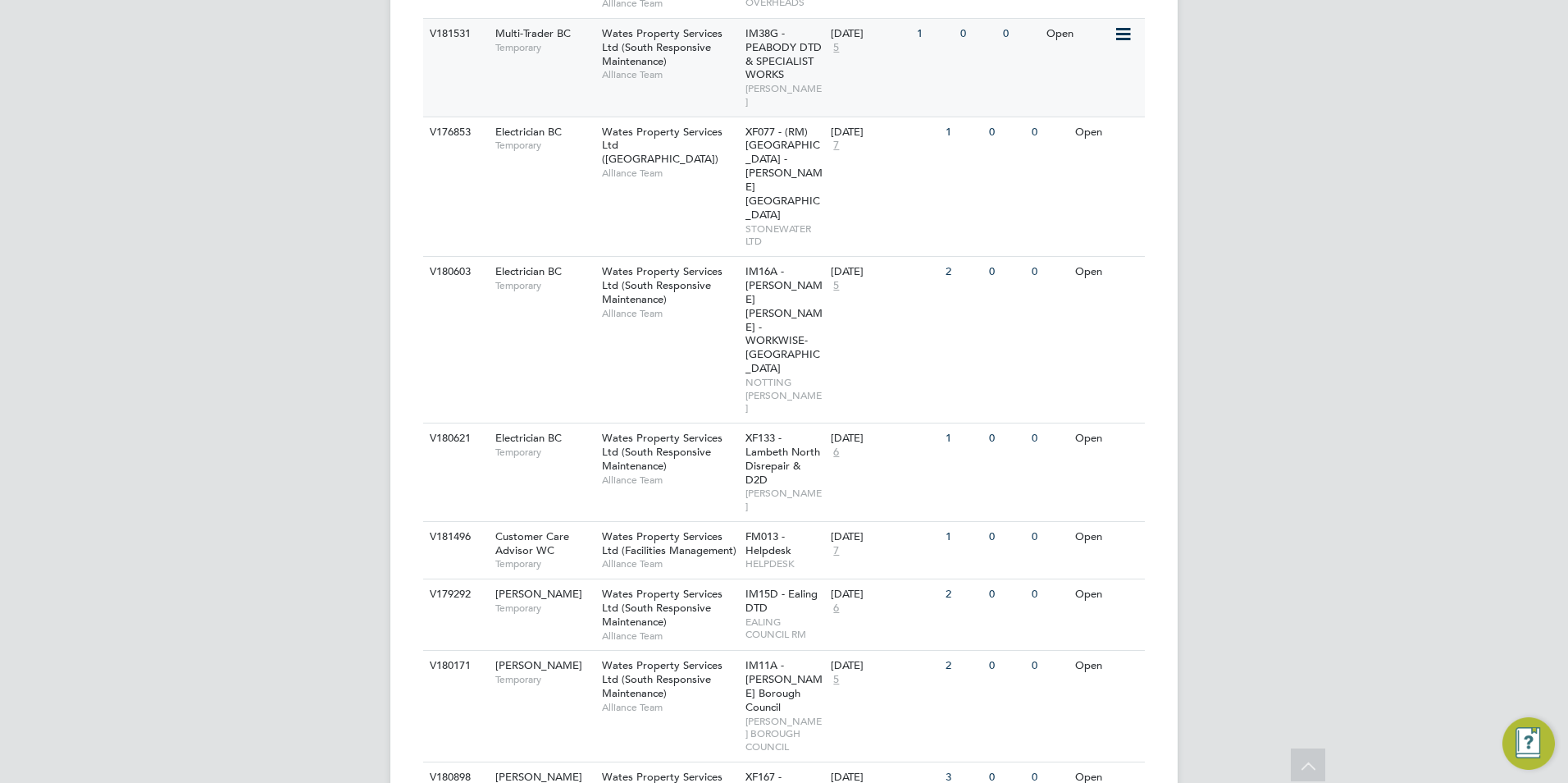
scroll to position [2056, 0]
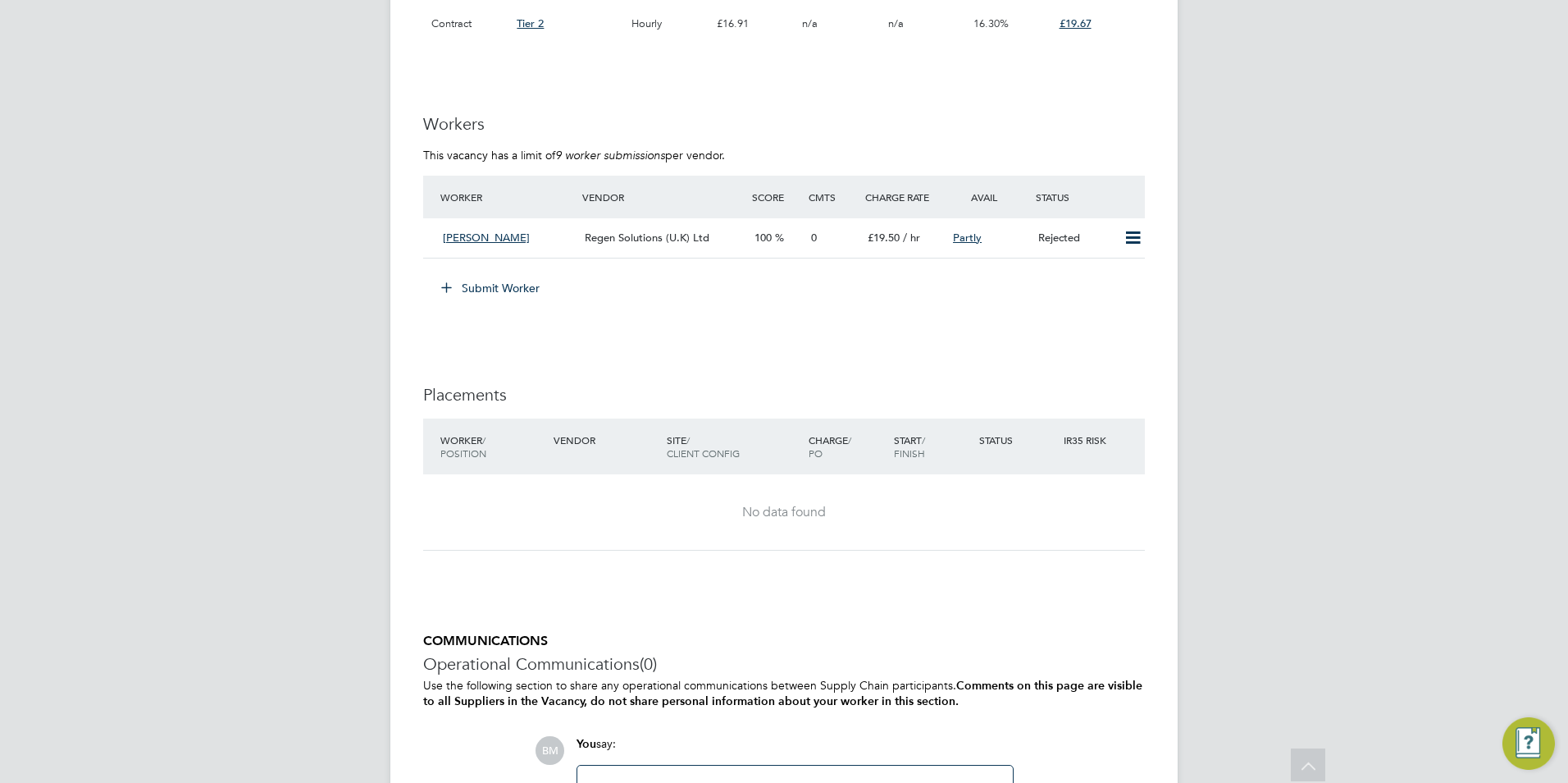
scroll to position [1508, 0]
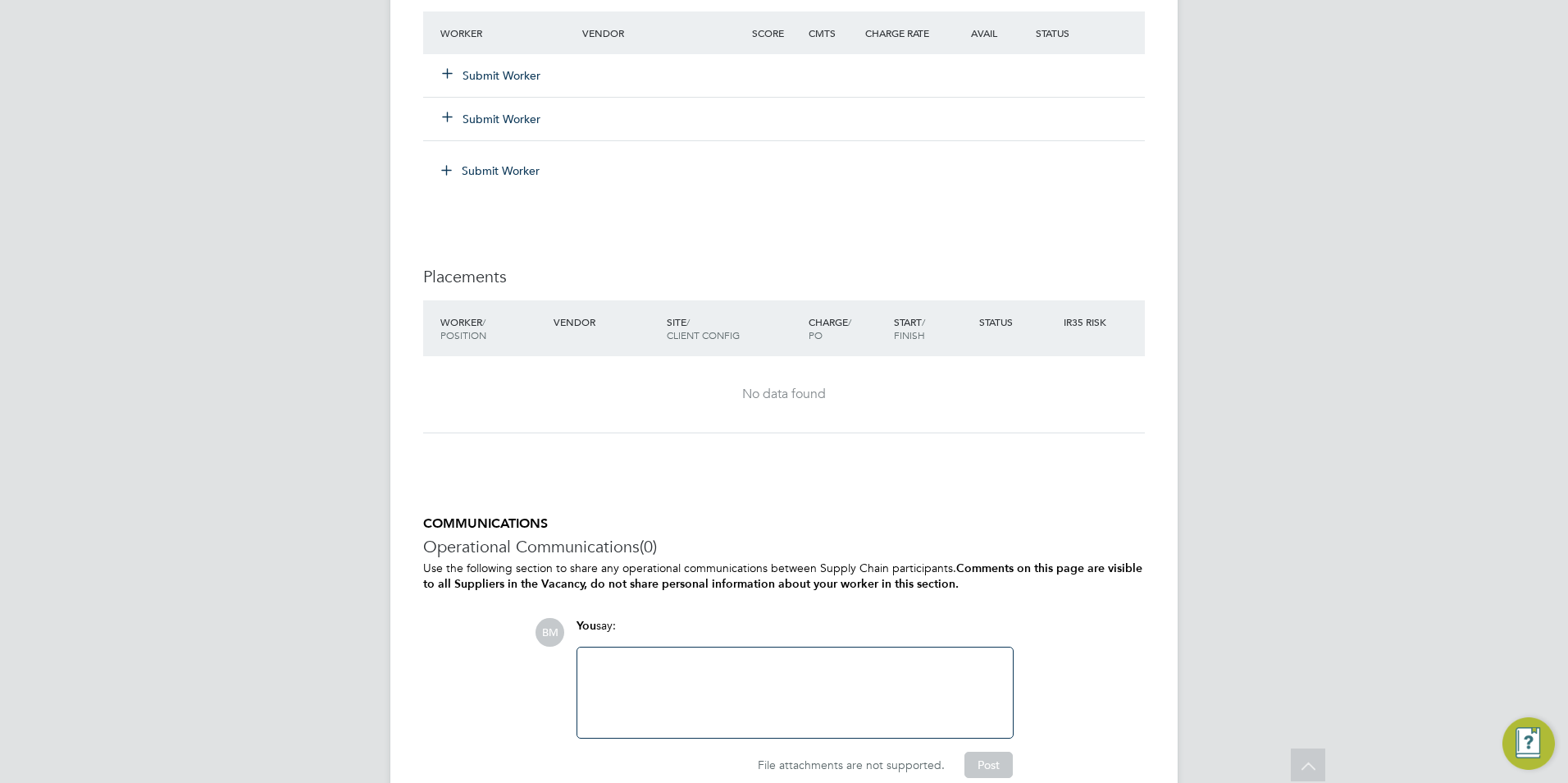
click at [501, 64] on div "Submit Worker" at bounding box center [520, 75] width 169 height 30
click at [496, 75] on button "Submit Worker" at bounding box center [491, 75] width 98 height 17
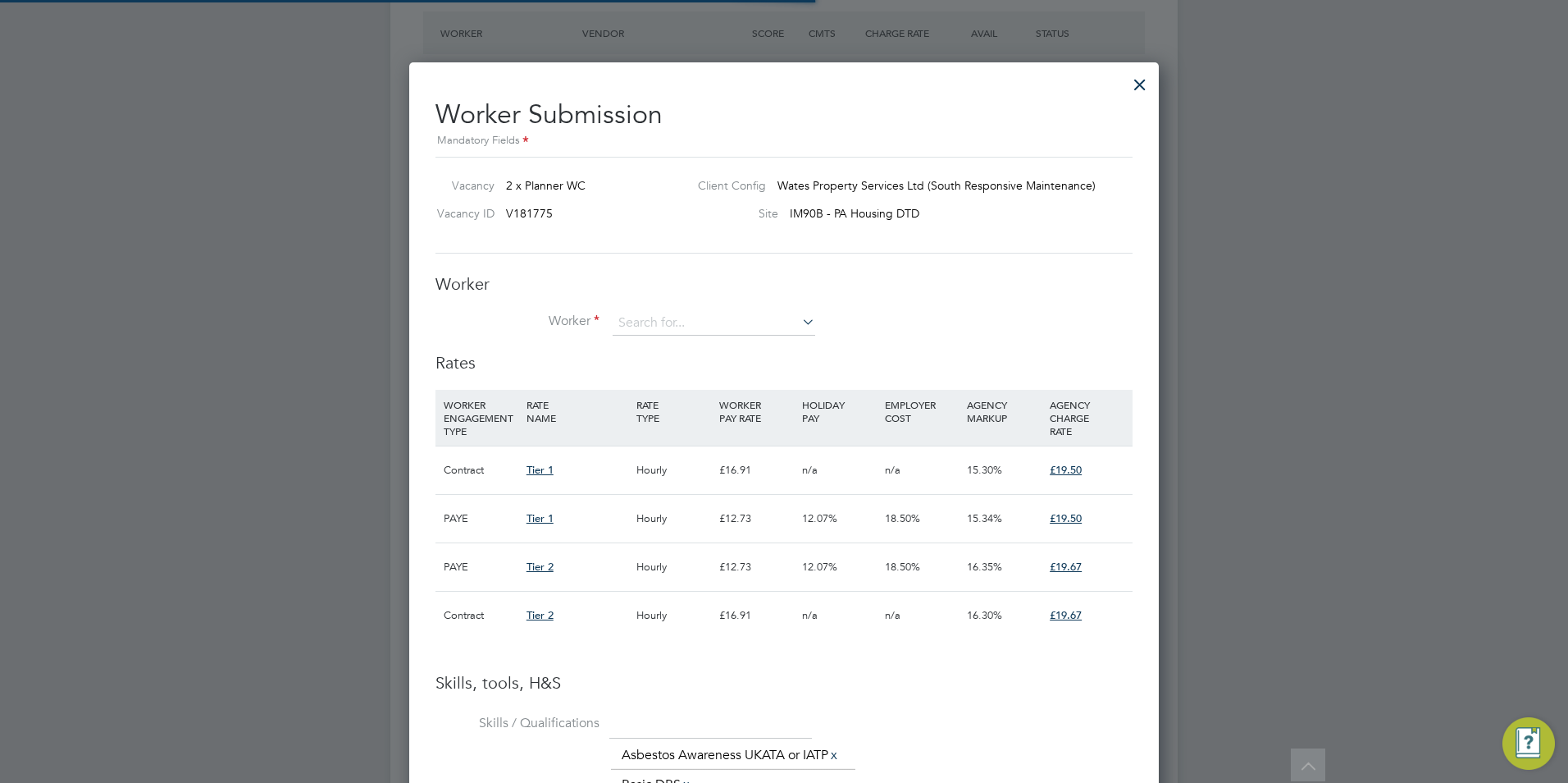
scroll to position [49, 112]
click at [650, 317] on input at bounding box center [713, 323] width 202 height 25
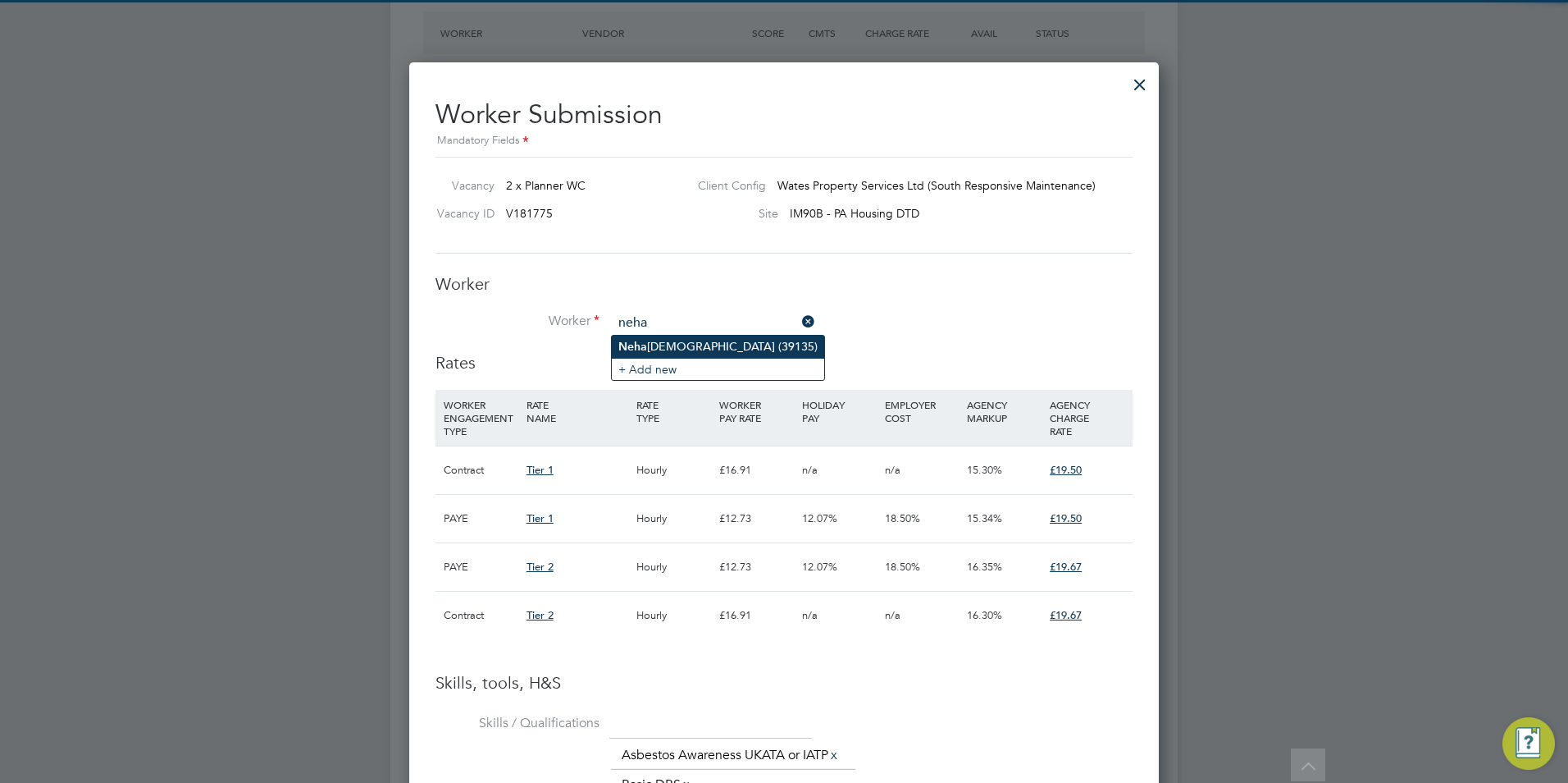
click at [677, 341] on li "[PERSON_NAME] (39135)" at bounding box center [718, 347] width 212 height 22
type input "[PERSON_NAME] (39135)"
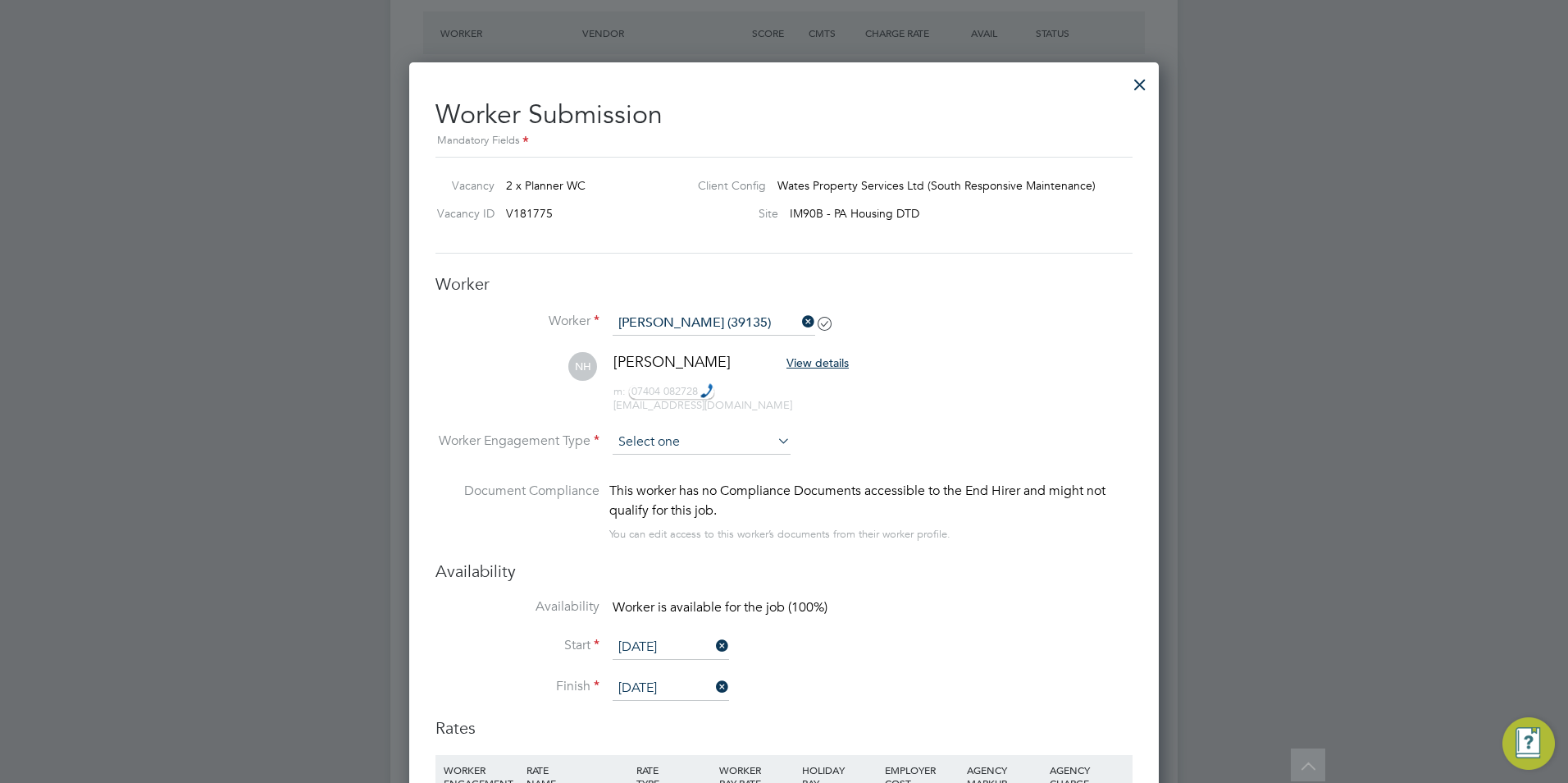
click at [653, 444] on input at bounding box center [701, 442] width 178 height 25
click at [645, 464] on li "Contract" at bounding box center [701, 466] width 179 height 22
type input "Contract"
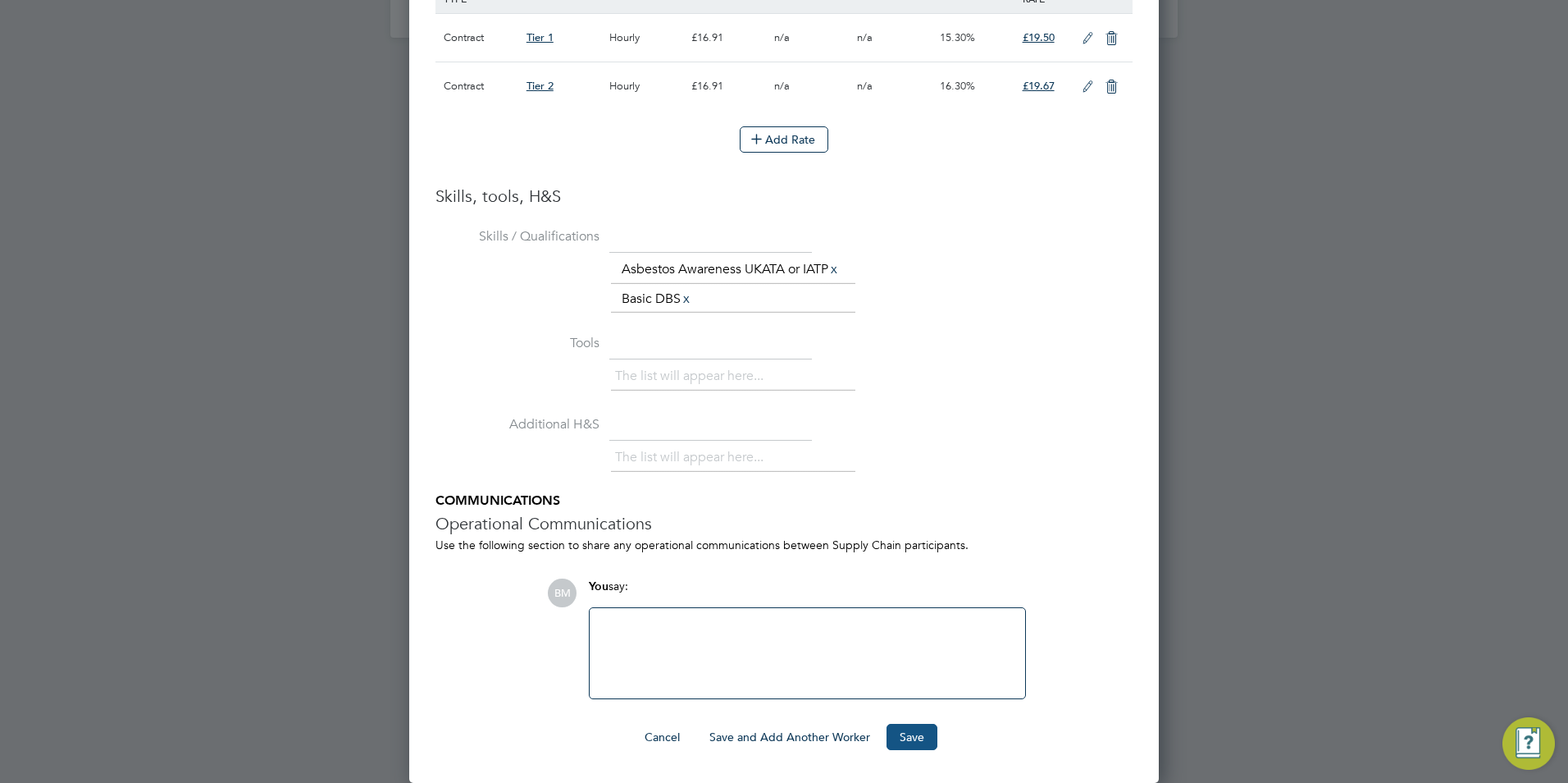
click at [912, 734] on button "Save" at bounding box center [911, 736] width 51 height 26
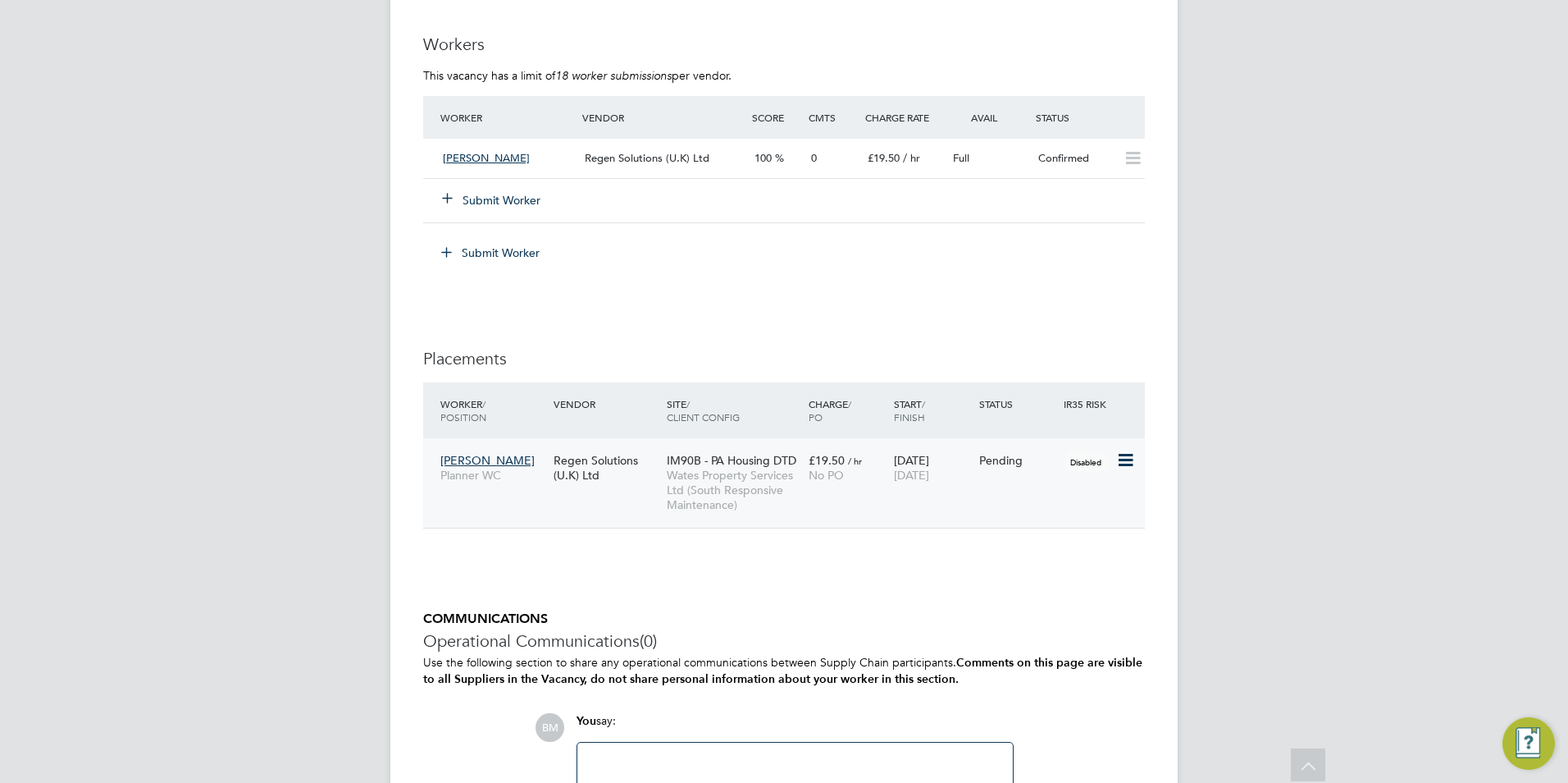
scroll to position [1149, 0]
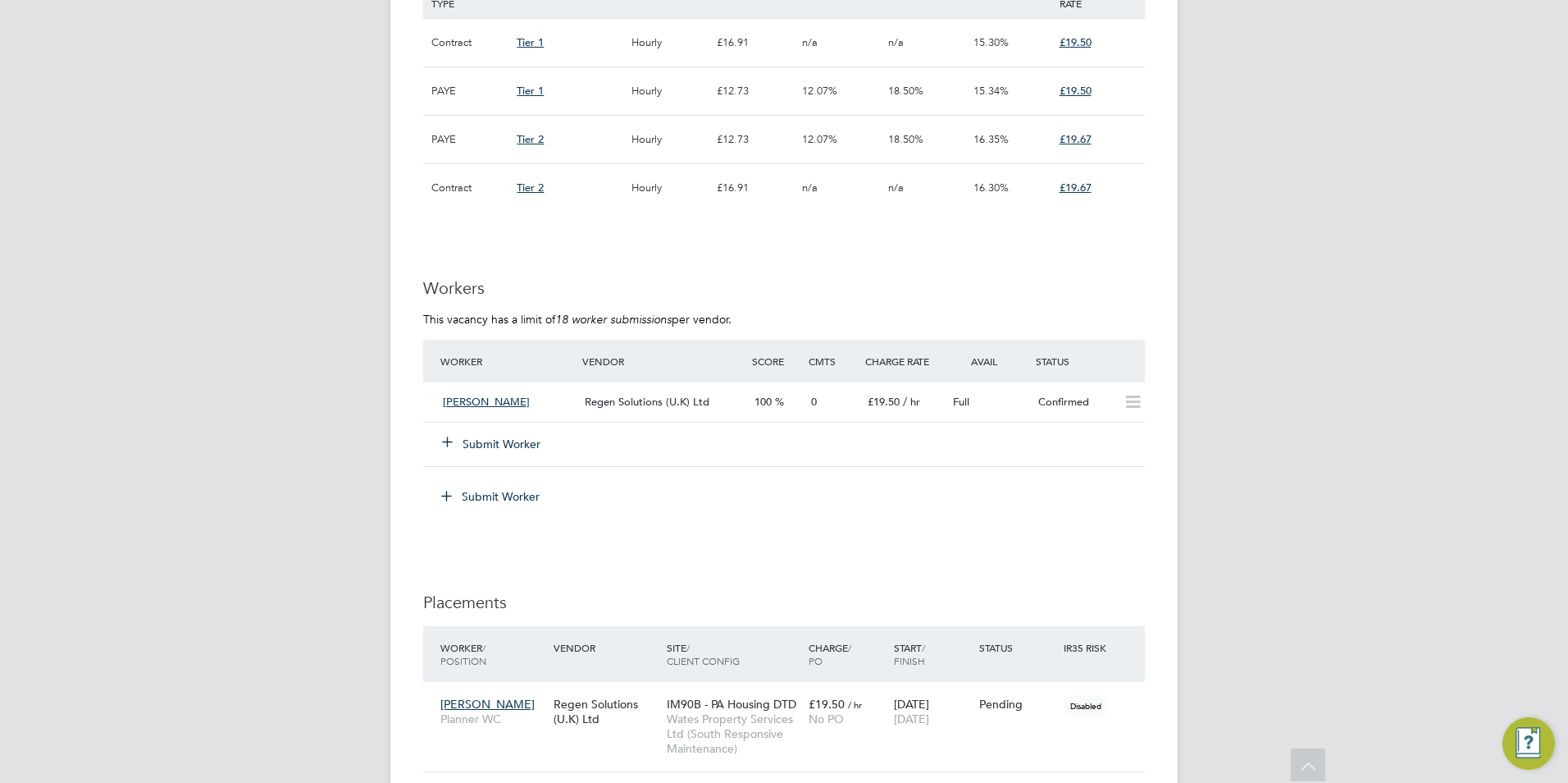
click at [487, 450] on button "Submit Worker" at bounding box center [491, 444] width 98 height 17
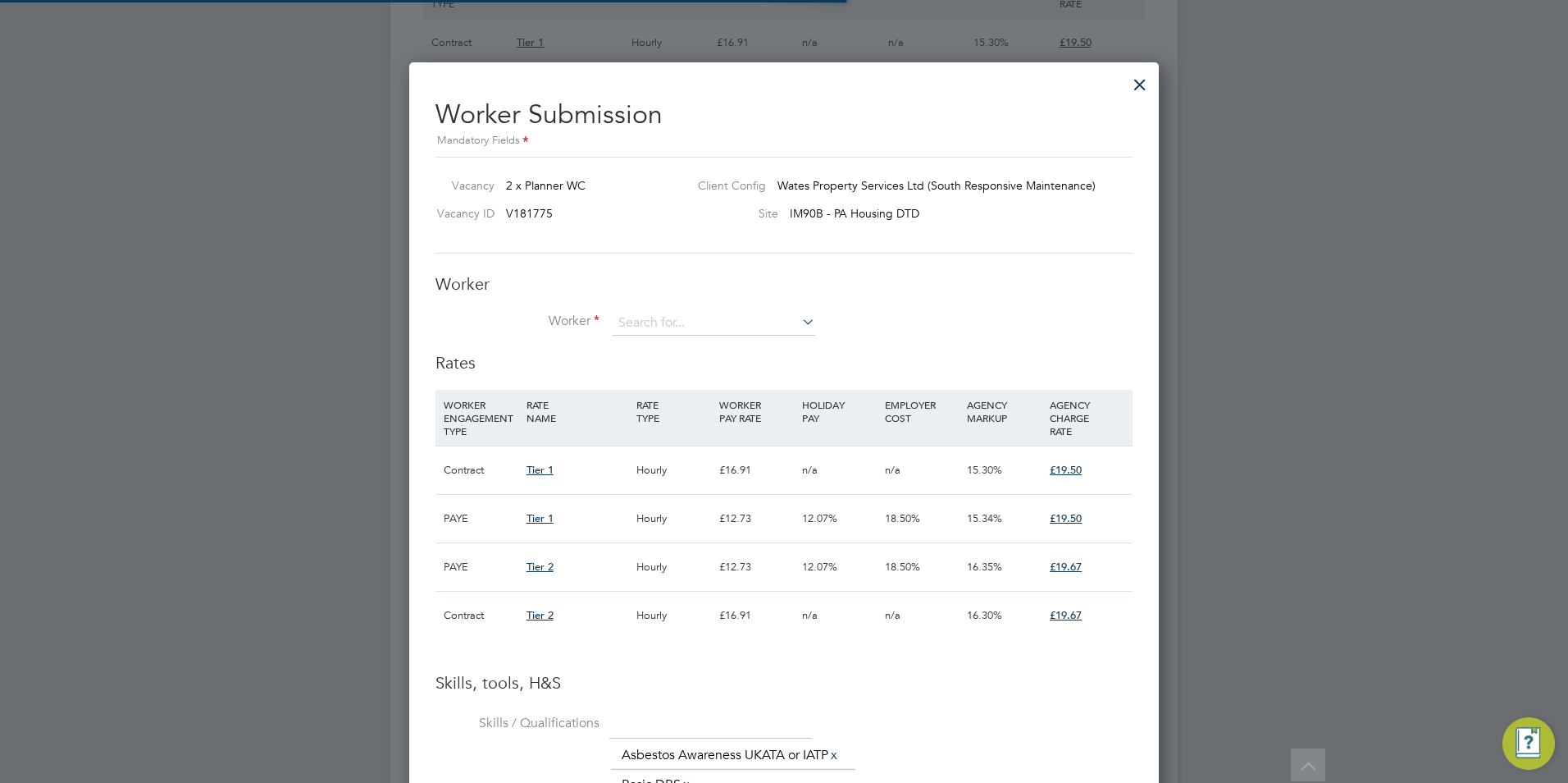
scroll to position [49, 112]
click at [640, 324] on input at bounding box center [713, 323] width 202 height 25
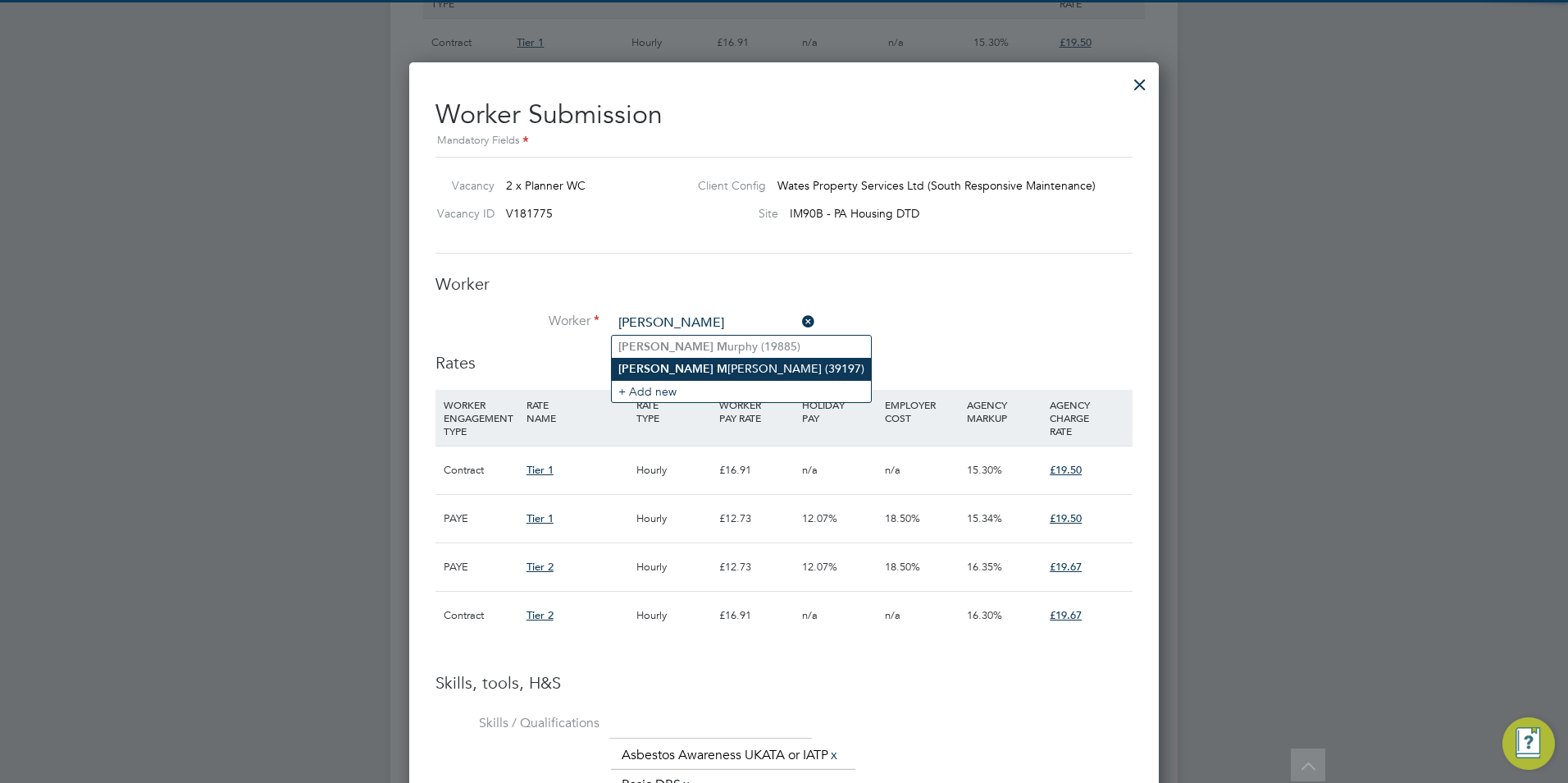
click at [649, 365] on b "[PERSON_NAME]" at bounding box center [666, 369] width 95 height 14
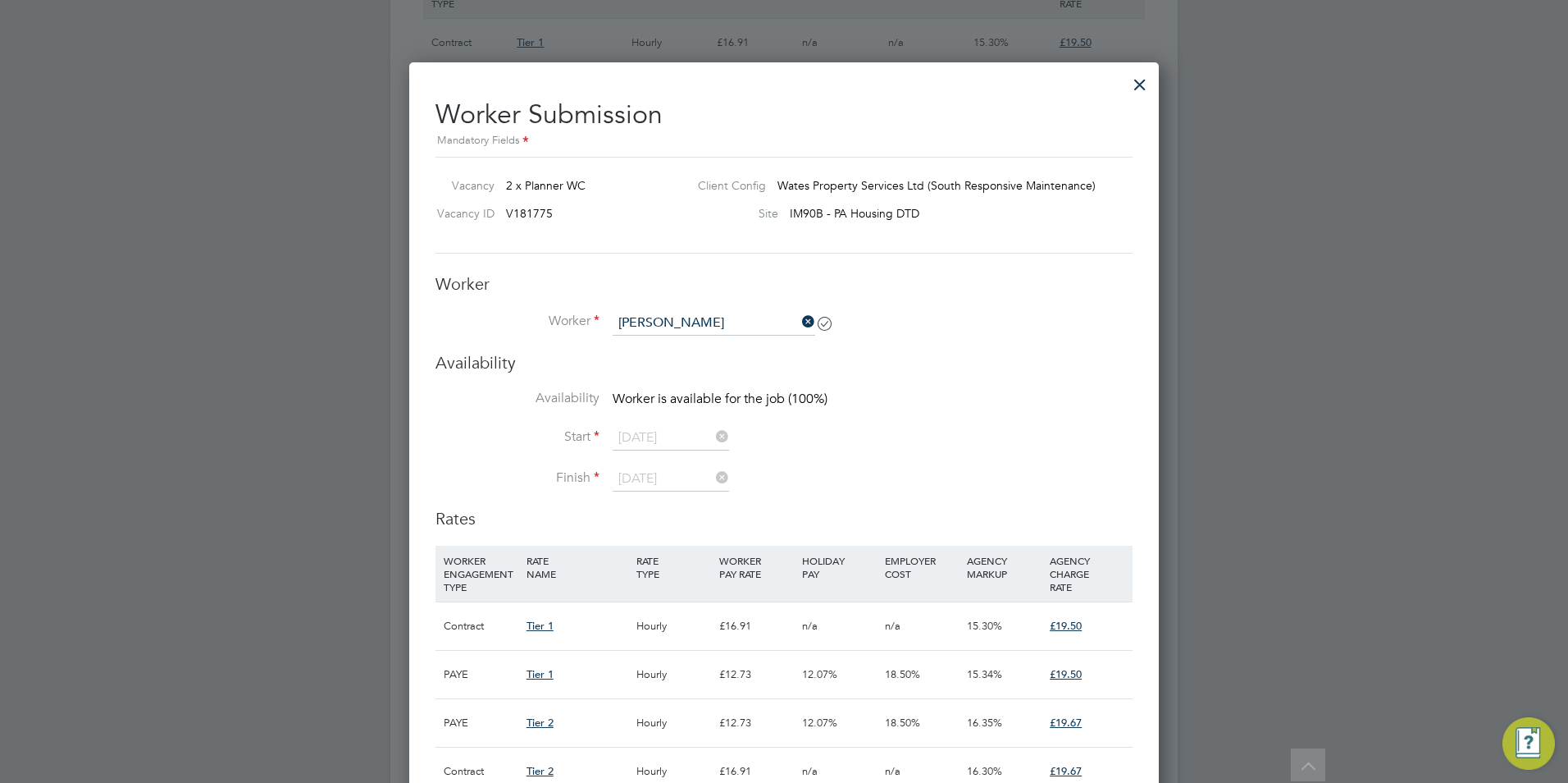
type input "[PERSON_NAME] (39197)"
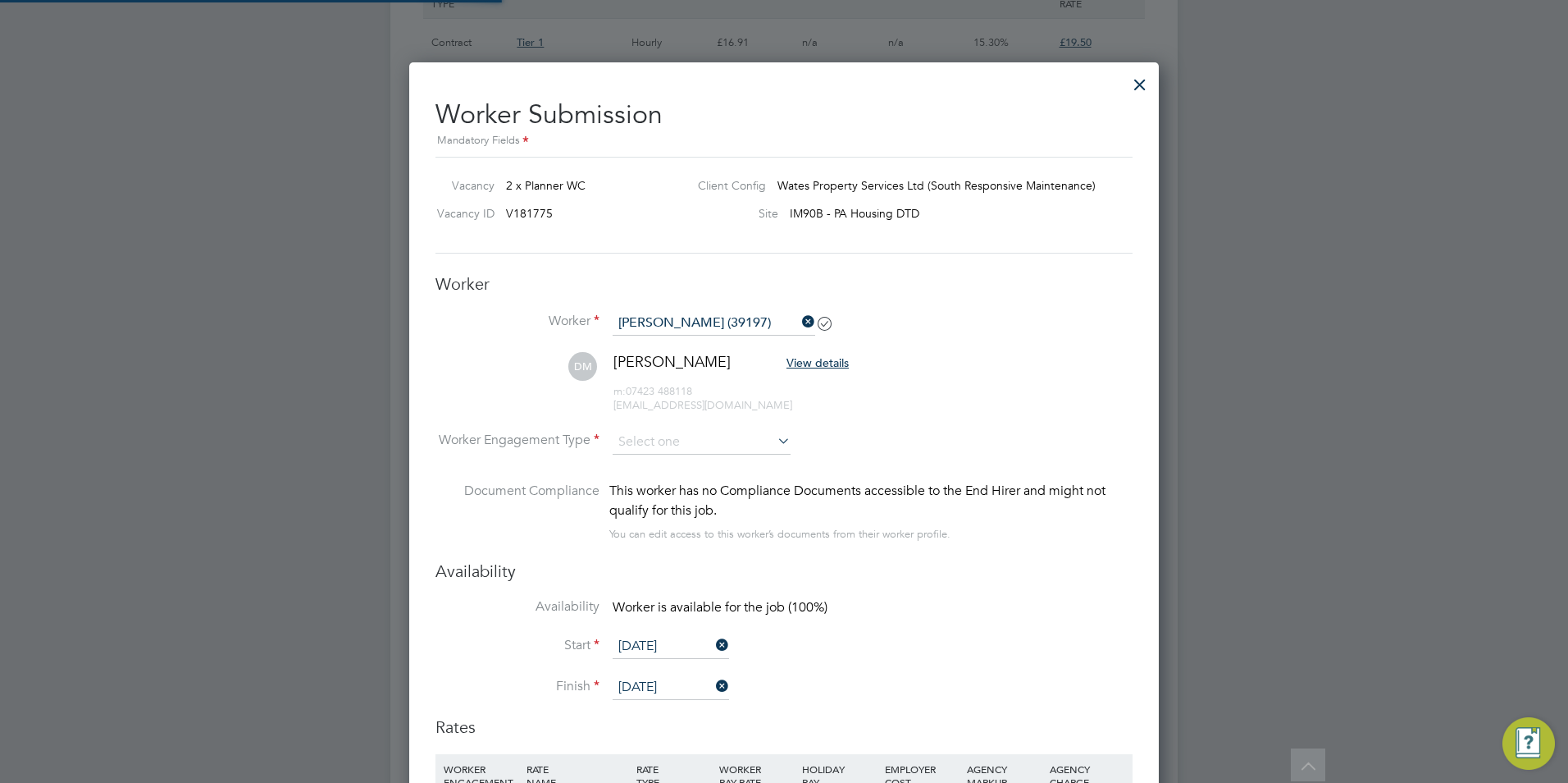
scroll to position [1590, 750]
click at [664, 445] on input at bounding box center [701, 442] width 178 height 25
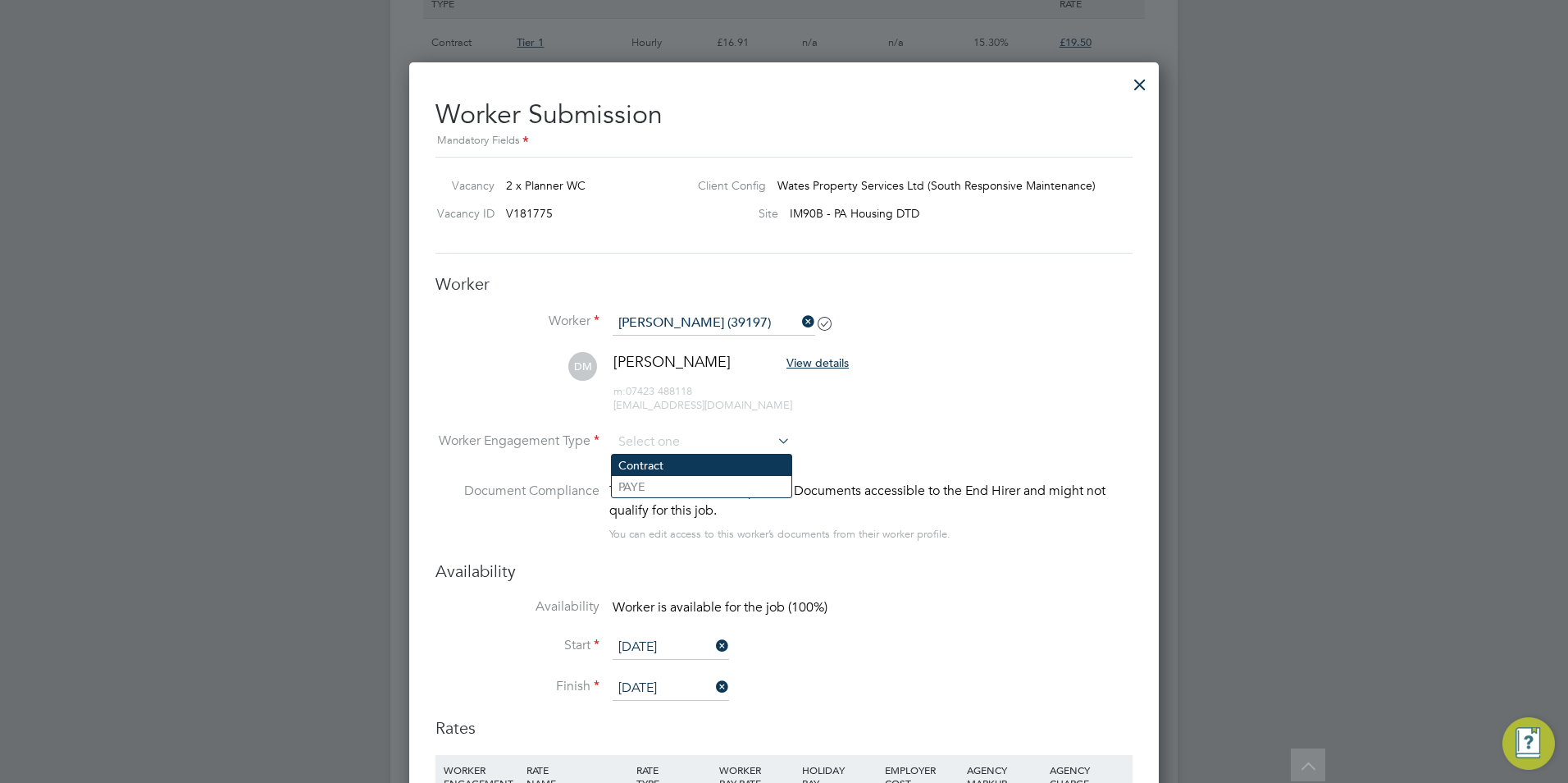
click at [650, 471] on li "Contract" at bounding box center [701, 466] width 179 height 22
type input "Contract"
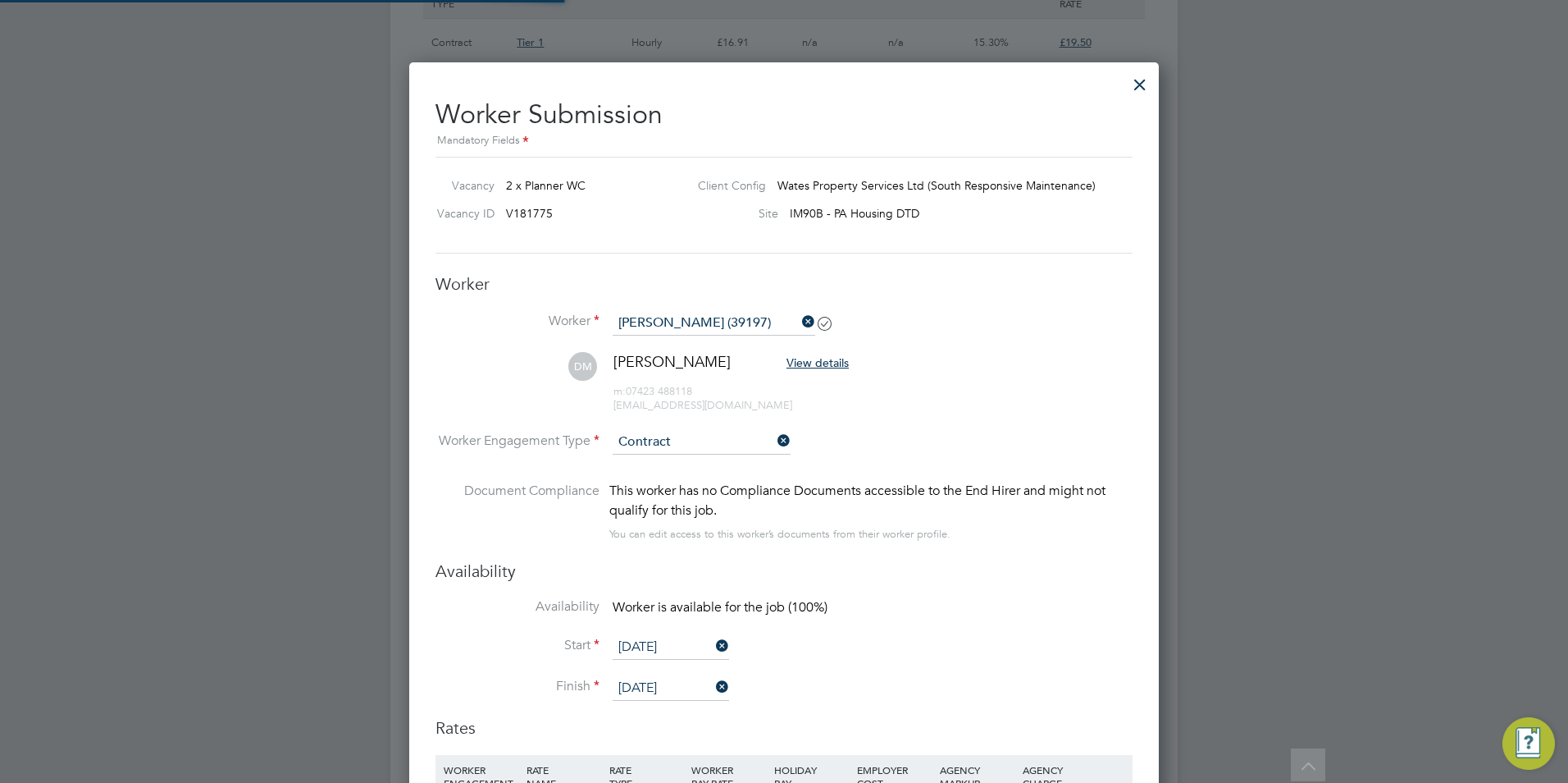
scroll to position [8, 8]
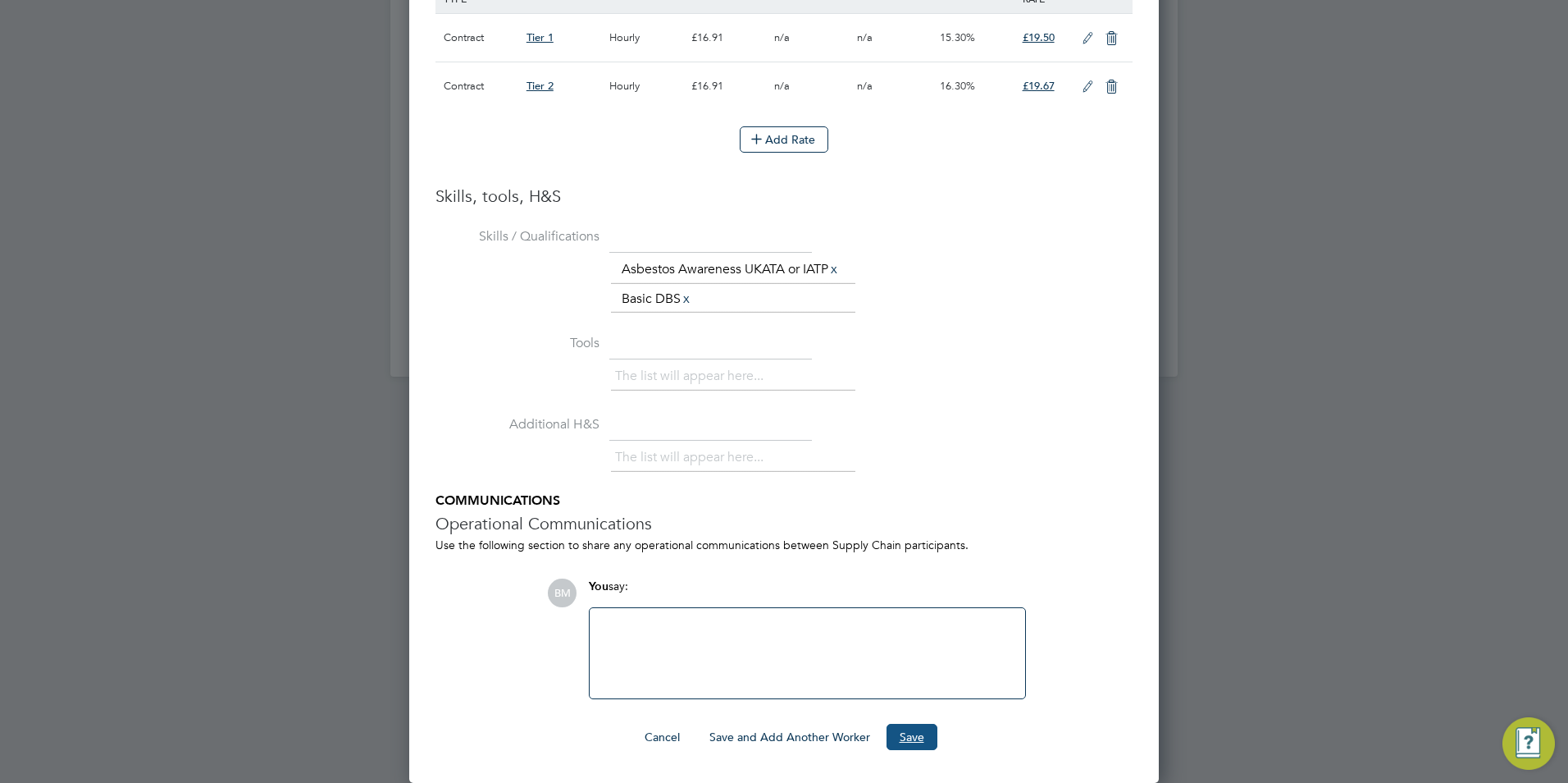
drag, startPoint x: 906, startPoint y: 736, endPoint x: 903, endPoint y: 720, distance: 16.3
click at [906, 735] on button "Save" at bounding box center [911, 736] width 51 height 26
